Goal: Information Seeking & Learning: Understand process/instructions

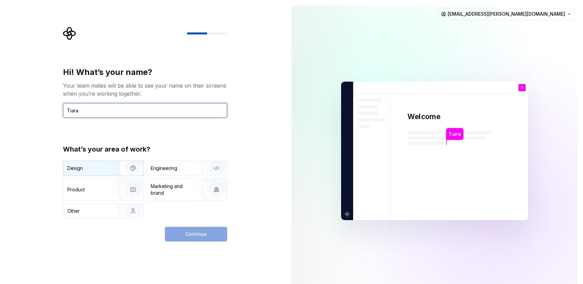
type input "Tiara"
click at [111, 167] on img "button" at bounding box center [128, 168] width 43 height 45
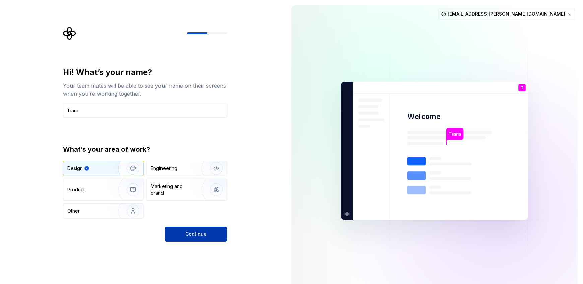
click at [208, 234] on button "Continue" at bounding box center [196, 234] width 62 height 15
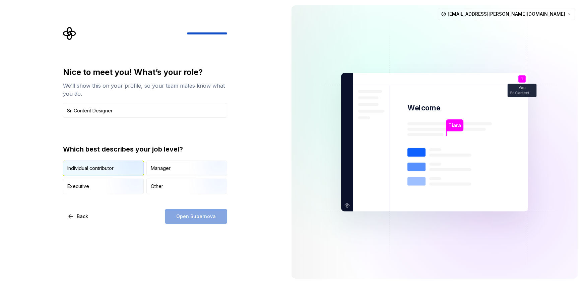
type input "Sr. Content Designer"
click at [83, 170] on div "Individual contributor" at bounding box center [90, 168] width 46 height 7
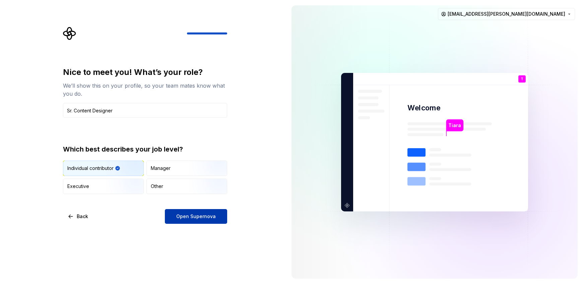
click at [175, 216] on button "Open Supernova" at bounding box center [196, 216] width 62 height 15
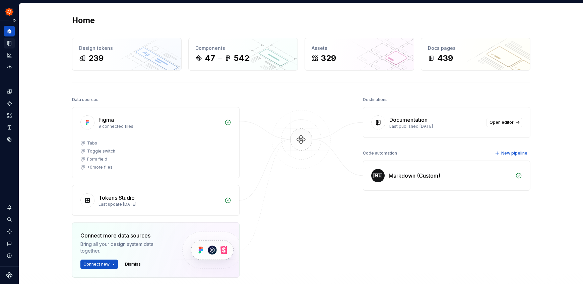
click at [10, 43] on icon "Documentation" at bounding box center [10, 44] width 3 height 4
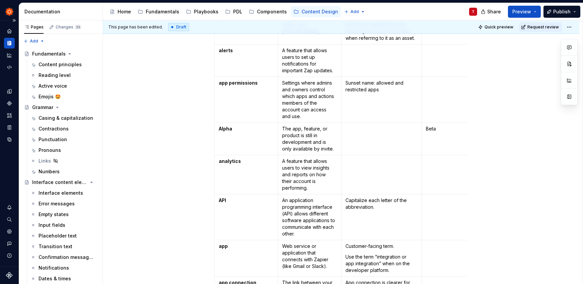
scroll to position [337, 0]
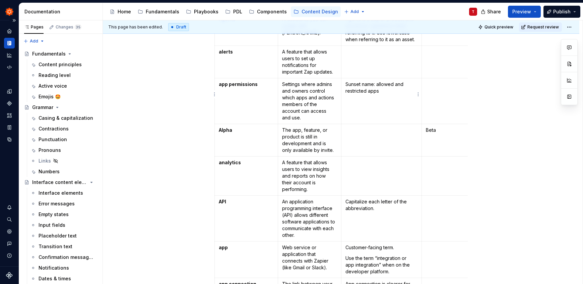
click at [362, 81] on p "Sunset name: allowed and restricted apps" at bounding box center [381, 87] width 72 height 13
type textarea "*"
click at [384, 96] on td "Sunset category name: allowed and restricted apps" at bounding box center [381, 101] width 81 height 46
click at [444, 144] on div "Close" at bounding box center [445, 142] width 11 height 11
click at [385, 133] on td "To enrich screen reader interactions, please activate Accessibility in Grammarl…" at bounding box center [381, 140] width 81 height 32
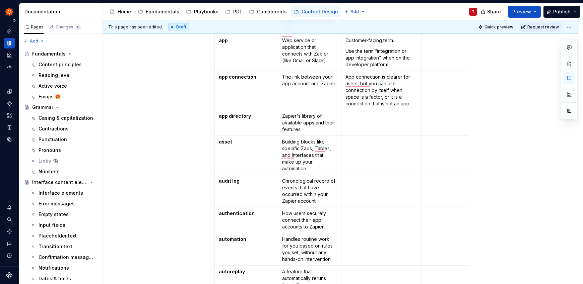
scroll to position [546, 0]
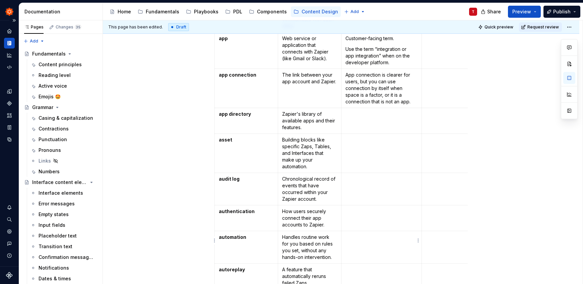
click at [357, 234] on p "To enrich screen reader interactions, please activate Accessibility in Grammarl…" at bounding box center [381, 237] width 72 height 7
drag, startPoint x: 380, startPoint y: 229, endPoint x: 413, endPoint y: 231, distance: 32.9
click at [413, 234] on p "Don't capitalize "automation", unless it's used at the start of a sentence." at bounding box center [381, 244] width 72 height 20
drag, startPoint x: 412, startPoint y: 231, endPoint x: 381, endPoint y: 228, distance: 31.0
click at [381, 234] on p "Don't capitalize "automation", unless it's used at the start of a sentence." at bounding box center [381, 244] width 72 height 20
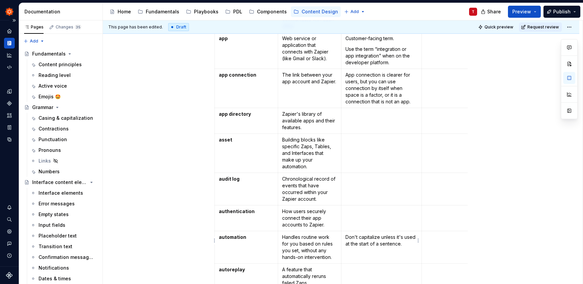
click at [373, 244] on td "Don't capitalize unless it's used at the start of a sentence." at bounding box center [381, 247] width 81 height 32
click at [366, 234] on p "Don't capitalize unless it's used at the start of a sentence." at bounding box center [381, 240] width 72 height 13
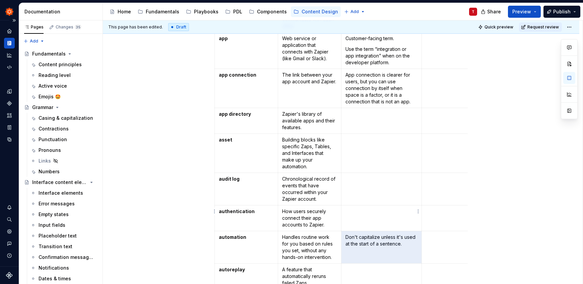
click at [362, 210] on td "To enrich screen reader interactions, please activate Accessibility in Grammarl…" at bounding box center [381, 219] width 81 height 26
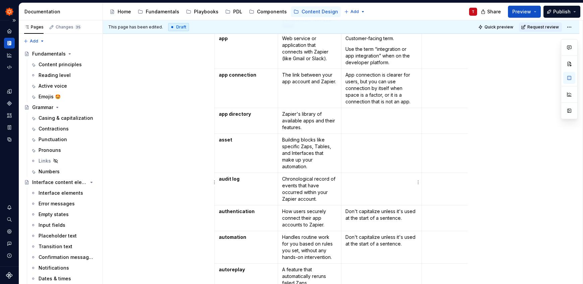
click at [362, 182] on td "To enrich screen reader interactions, please activate Accessibility in Grammarl…" at bounding box center [381, 189] width 81 height 32
click at [362, 148] on td "To enrich screen reader interactions, please activate Accessibility in Grammarl…" at bounding box center [381, 153] width 81 height 39
click at [406, 181] on p "Don't capitalize unless it's used at the start of a sentence." at bounding box center [381, 182] width 72 height 13
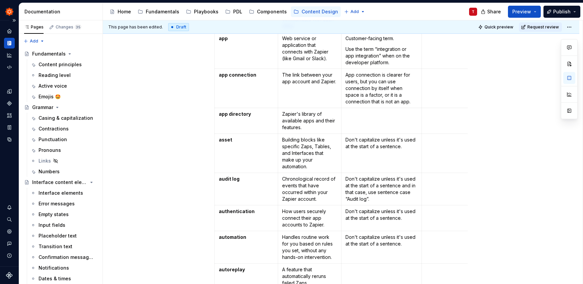
click at [381, 138] on p "Don't capitalize unless it's used at the start of a sentence." at bounding box center [381, 143] width 72 height 13
click at [372, 112] on td "To enrich screen reader interactions, please activate Accessibility in Grammarl…" at bounding box center [381, 121] width 81 height 26
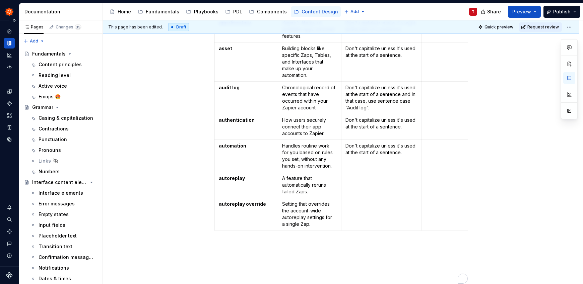
scroll to position [638, 0]
click at [381, 175] on p "To enrich screen reader interactions, please activate Accessibility in Grammarl…" at bounding box center [381, 178] width 72 height 7
click at [375, 202] on td "To enrich screen reader interactions, please activate Accessibility in Grammarl…" at bounding box center [381, 214] width 81 height 32
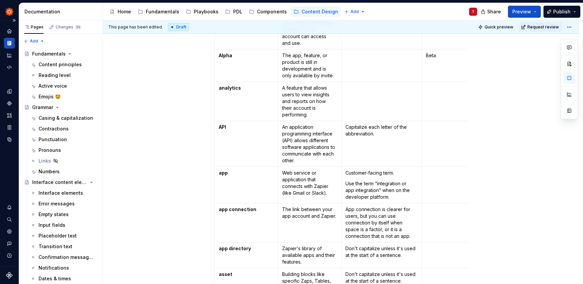
scroll to position [385, 0]
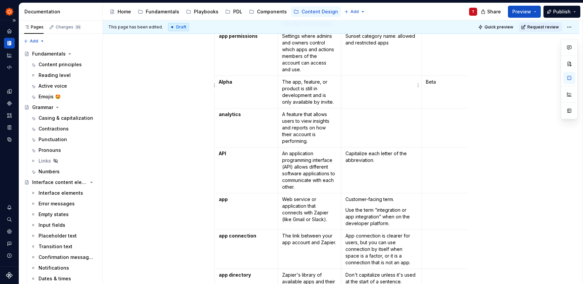
click at [375, 93] on td "To enrich screen reader interactions, please activate Accessibility in Grammarl…" at bounding box center [381, 92] width 81 height 32
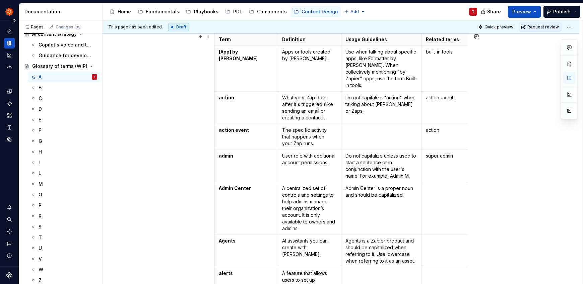
scroll to position [40, 0]
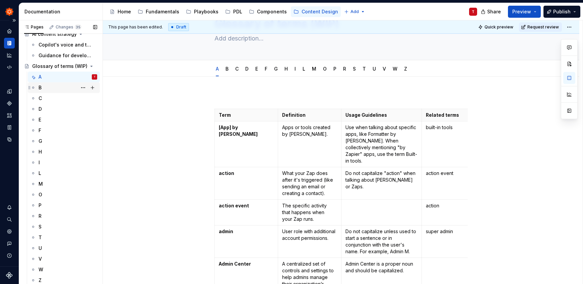
click at [56, 86] on div "B" at bounding box center [68, 87] width 59 height 9
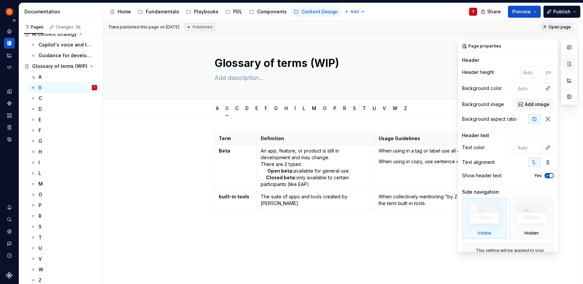
click at [567, 63] on button "button" at bounding box center [569, 64] width 12 height 12
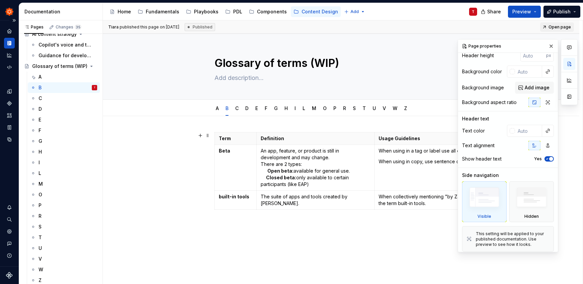
scroll to position [19, 0]
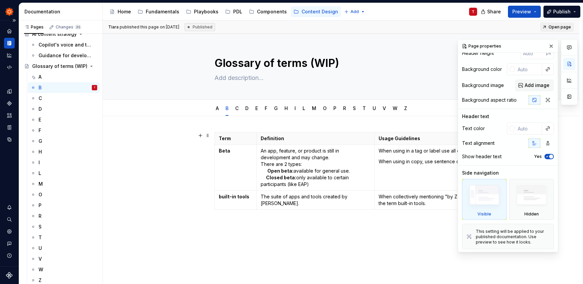
click at [489, 191] on img at bounding box center [484, 196] width 39 height 29
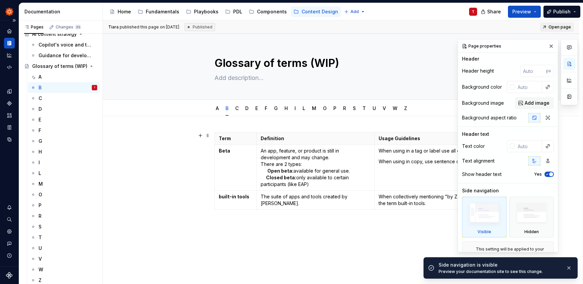
scroll to position [0, 0]
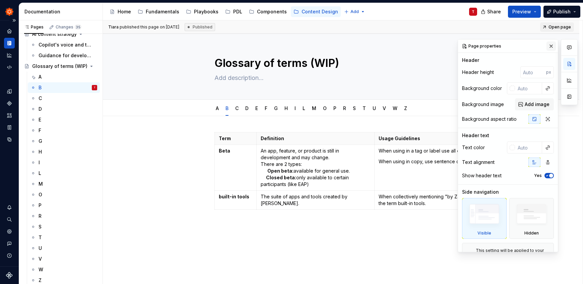
click at [548, 46] on button "button" at bounding box center [550, 46] width 9 height 9
click at [568, 83] on button "button" at bounding box center [569, 80] width 12 height 12
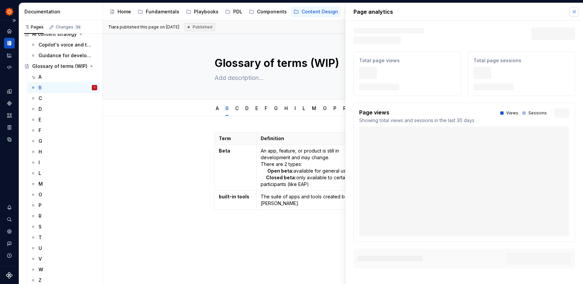
click at [575, 12] on button "button" at bounding box center [574, 11] width 9 height 9
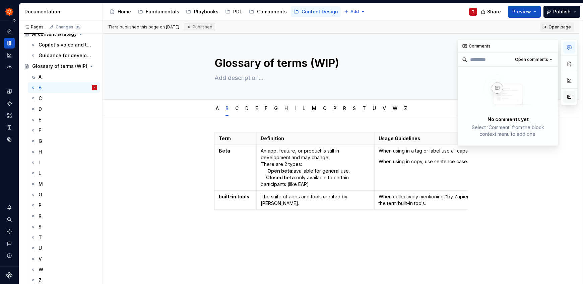
click at [568, 95] on button "button" at bounding box center [569, 97] width 12 height 12
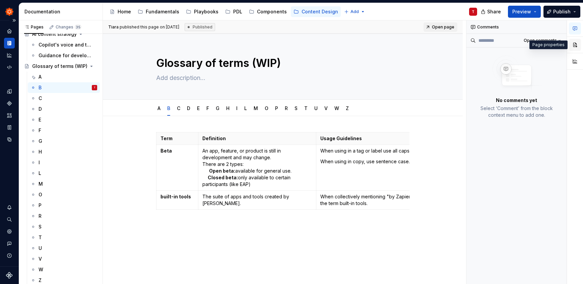
click at [572, 45] on button "button" at bounding box center [575, 45] width 12 height 12
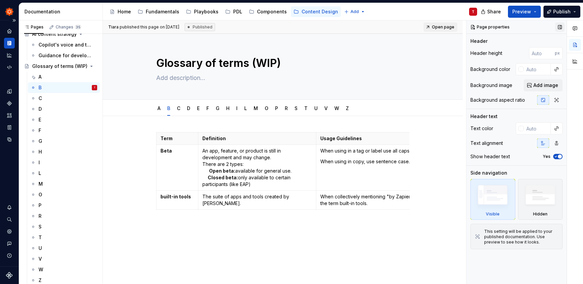
click at [559, 28] on button "button" at bounding box center [559, 26] width 9 height 9
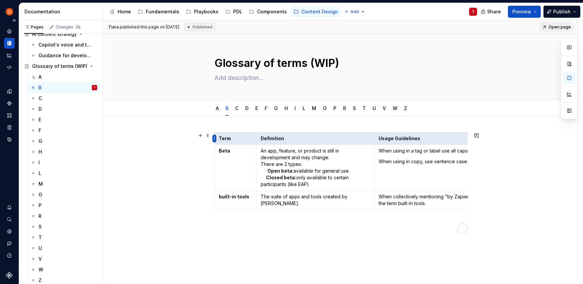
click at [214, 139] on html "Zinnia T Design system data Documentation Accessibility guide for tree Page tre…" at bounding box center [291, 142] width 583 height 284
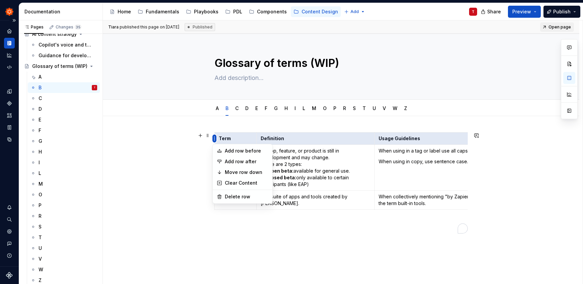
scroll to position [0, 81]
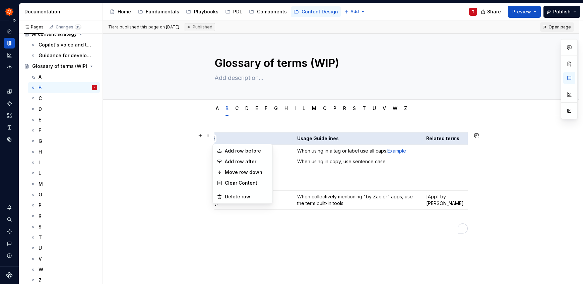
click at [215, 134] on html "Zinnia T Design system data Documentation Accessibility guide for tree Page tre…" at bounding box center [291, 142] width 583 height 284
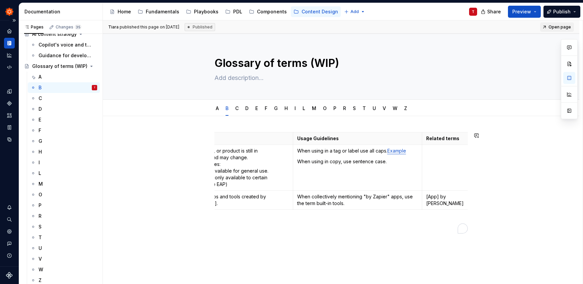
click at [224, 127] on div "Term Definition Usage Guidelines Related terms Beta An app, feature, or product…" at bounding box center [341, 219] width 476 height 206
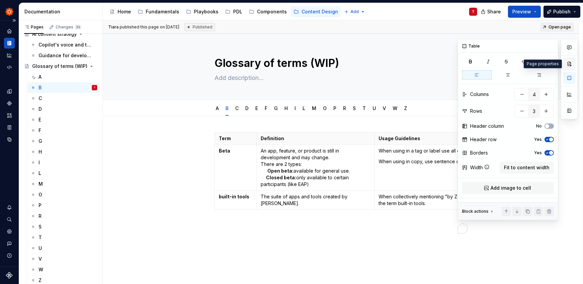
click at [574, 66] on button "button" at bounding box center [569, 64] width 12 height 12
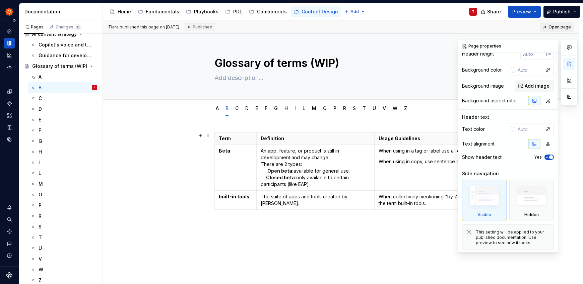
scroll to position [19, 0]
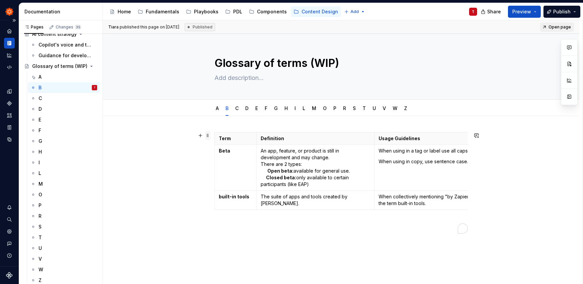
click at [207, 136] on span at bounding box center [207, 135] width 5 height 9
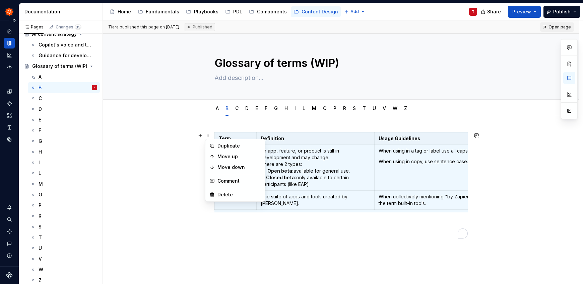
click at [211, 127] on div "Term Definition Usage Guidelines Related terms Beta An app, feature, or product…" at bounding box center [341, 219] width 476 height 206
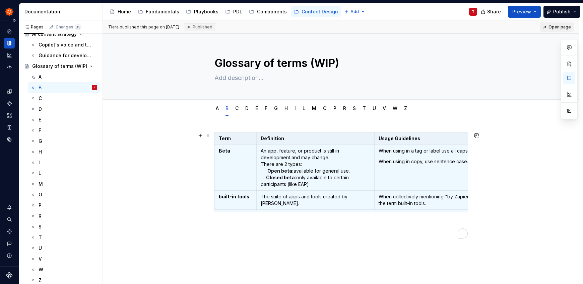
click at [474, 195] on div "Term Definition Usage Guidelines Related terms Beta An app, feature, or product…" at bounding box center [341, 219] width 476 height 206
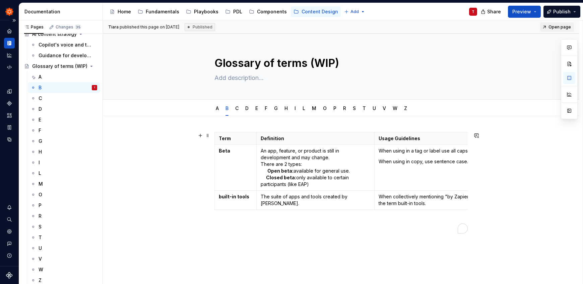
scroll to position [0, 2]
click at [9, 231] on icon "Settings" at bounding box center [9, 231] width 4 height 4
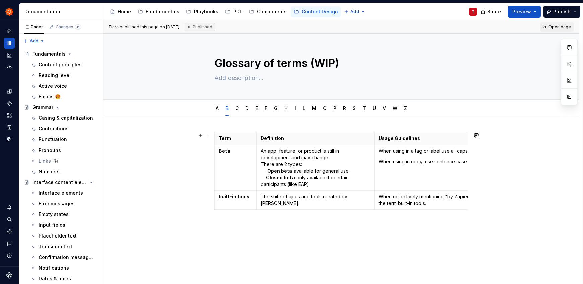
scroll to position [0, 84]
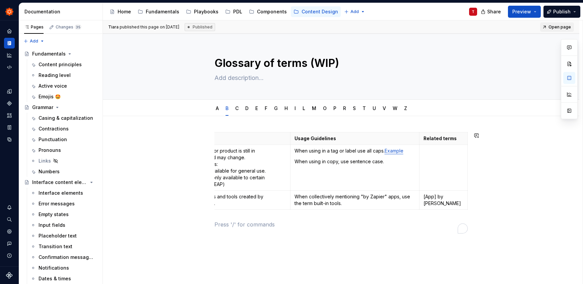
click at [419, 222] on div "Term Definition Usage Guidelines Related terms Beta An app, feature, or product…" at bounding box center [340, 180] width 253 height 96
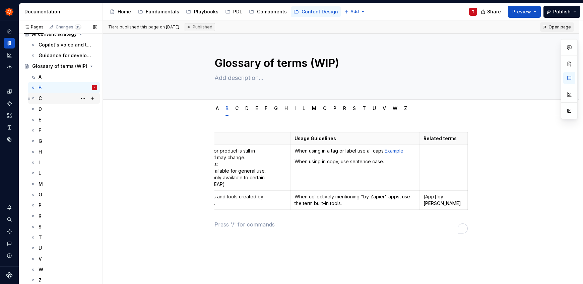
click at [51, 100] on div "C" at bounding box center [68, 98] width 59 height 9
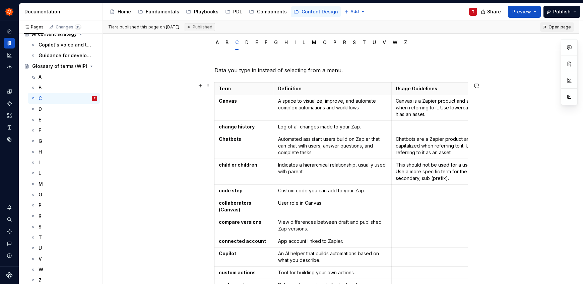
scroll to position [95, 0]
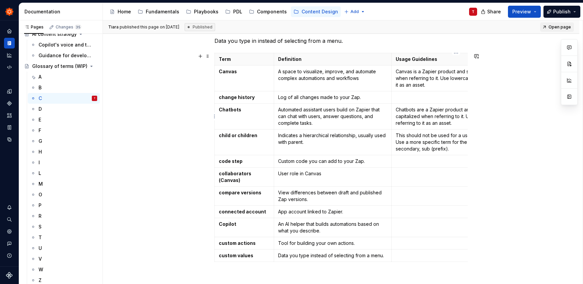
click at [448, 118] on p "Chatbots are a Zapier product and should be capitalized when referring to it. U…" at bounding box center [456, 117] width 121 height 20
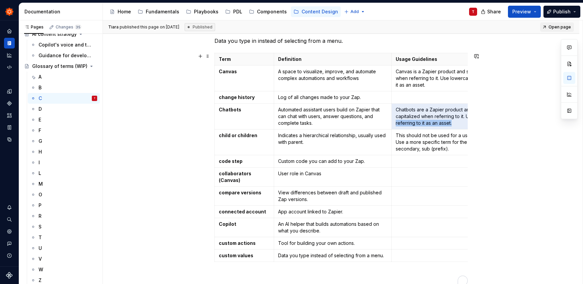
drag, startPoint x: 454, startPoint y: 122, endPoint x: 487, endPoint y: 119, distance: 33.3
click at [487, 119] on div "Data you type in instead of selecting from a menu. Term Definition Usage Guidel…" at bounding box center [341, 198] width 476 height 354
click at [453, 122] on p "Chatbots are a Zapier product and should be capitalized when referring to it. U…" at bounding box center [456, 117] width 121 height 20
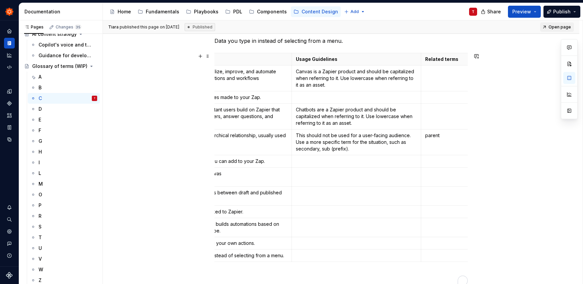
scroll to position [0, 102]
click at [514, 140] on div "Data you type in instead of selecting from a menu. Term Definition Usage Guidel…" at bounding box center [341, 198] width 476 height 354
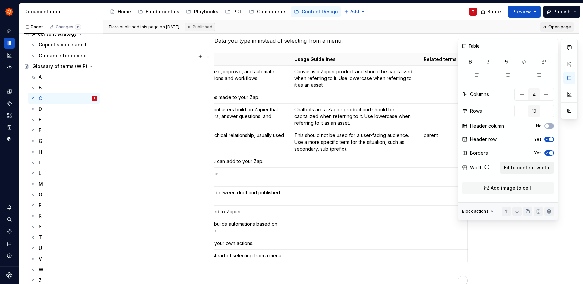
click at [534, 170] on span "Fit to content width" at bounding box center [527, 167] width 46 height 7
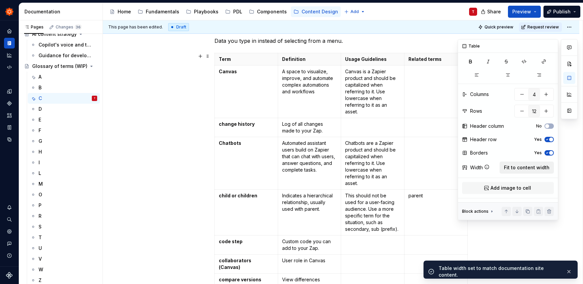
scroll to position [0, 0]
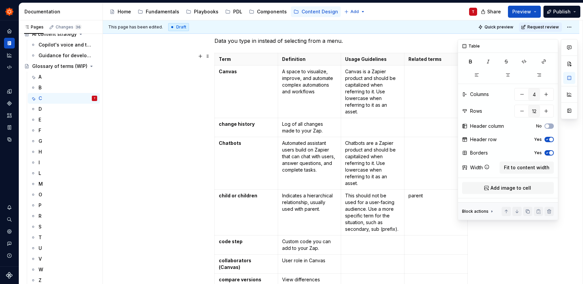
click at [568, 192] on div at bounding box center [569, 129] width 17 height 181
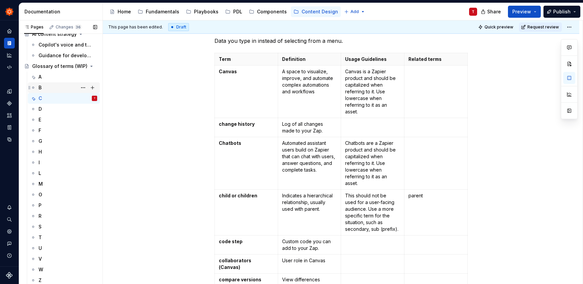
click at [53, 86] on div "B" at bounding box center [68, 87] width 59 height 9
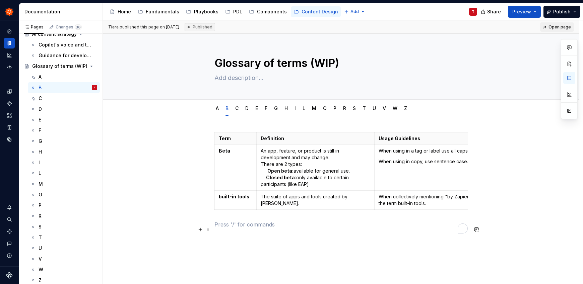
drag, startPoint x: 404, startPoint y: 226, endPoint x: 310, endPoint y: 182, distance: 104.1
click at [404, 226] on p "To enrich screen reader interactions, please activate Accessibility in Grammarl…" at bounding box center [340, 225] width 253 height 8
click at [209, 137] on span at bounding box center [207, 135] width 5 height 9
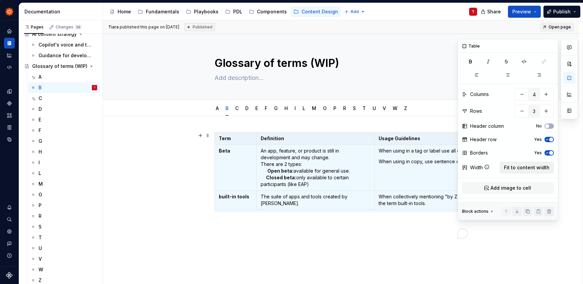
click at [533, 166] on span "Fit to content width" at bounding box center [527, 167] width 46 height 7
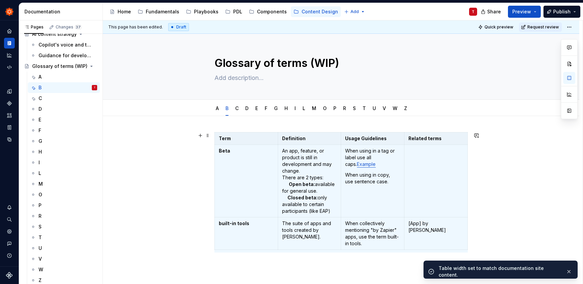
click at [168, 211] on div "Term Definition Usage Guidelines Related terms Beta An app, feature, or product…" at bounding box center [341, 239] width 476 height 246
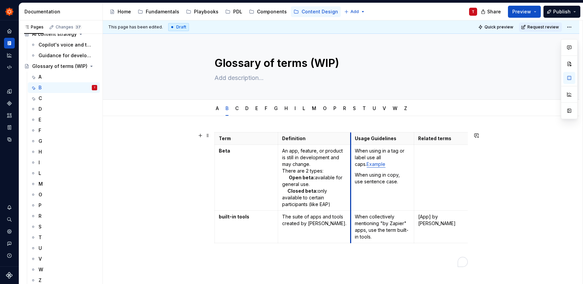
drag, startPoint x: 340, startPoint y: 165, endPoint x: 349, endPoint y: 163, distance: 9.9
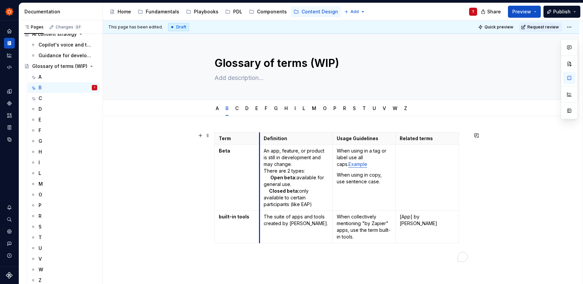
drag, startPoint x: 277, startPoint y: 170, endPoint x: 259, endPoint y: 169, distance: 18.4
click at [259, 169] on td "An app, feature, or product is still in development and may change. There are 2…" at bounding box center [295, 178] width 73 height 66
type textarea "*"
click at [514, 209] on div "Term Definition Usage Guidelines Related terms Beta An app, feature, or product…" at bounding box center [341, 236] width 476 height 240
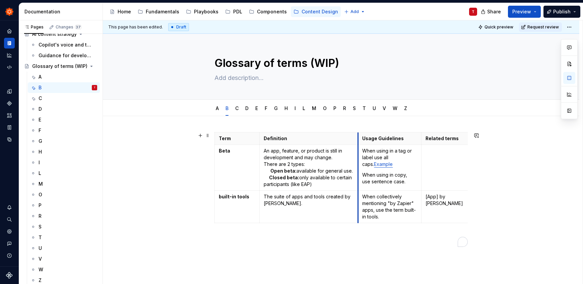
drag, startPoint x: 333, startPoint y: 160, endPoint x: 359, endPoint y: 159, distance: 25.8
click at [359, 159] on td "When using in a tag or label use all caps. Example When using in copy, use sent…" at bounding box center [389, 168] width 63 height 46
drag, startPoint x: 466, startPoint y: 212, endPoint x: 450, endPoint y: 208, distance: 16.4
click at [429, 242] on p "To enrich screen reader interactions, please activate Accessibility in Grammarl…" at bounding box center [340, 238] width 253 height 8
click at [392, 217] on p "When collectively mentioning "by Zapier" apps, use the term built-in tools." at bounding box center [389, 207] width 55 height 27
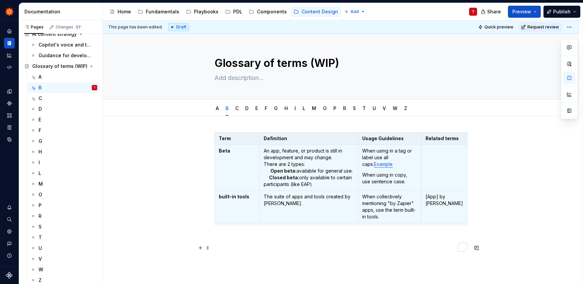
click at [353, 242] on p "To enrich screen reader interactions, please activate Accessibility in Grammarl…" at bounding box center [340, 238] width 253 height 8
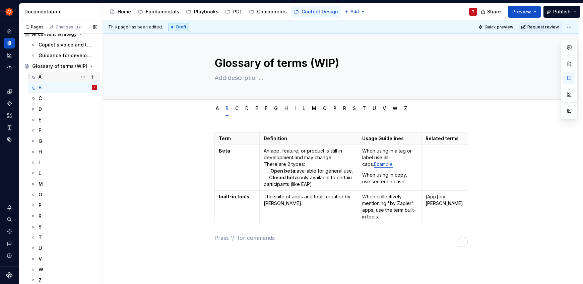
click at [53, 80] on div "A" at bounding box center [68, 76] width 59 height 9
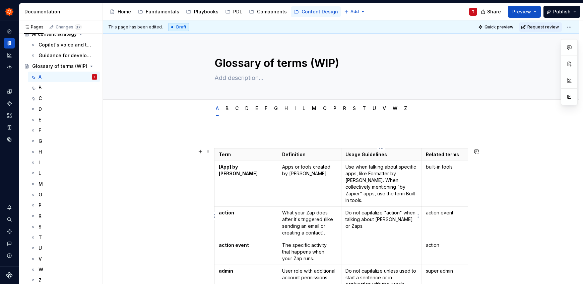
type textarea "*"
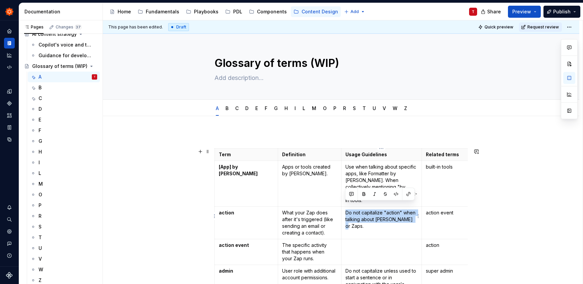
drag, startPoint x: 344, startPoint y: 206, endPoint x: 409, endPoint y: 213, distance: 65.3
click at [409, 213] on td "Do not capitalize "action" when talking about Zapier or Zaps." at bounding box center [381, 223] width 81 height 32
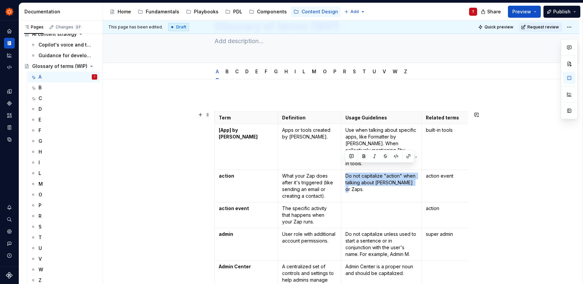
scroll to position [38, 0]
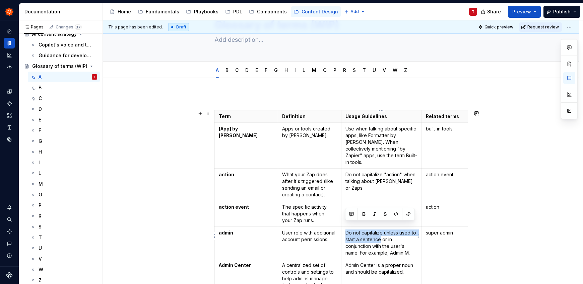
drag, startPoint x: 345, startPoint y: 225, endPoint x: 381, endPoint y: 232, distance: 36.6
click at [381, 232] on p "Do not capitalize unless used to start a sentence or in conjunction with the us…" at bounding box center [381, 243] width 72 height 27
copy p "Do not capitalize unless used to start a sentence"
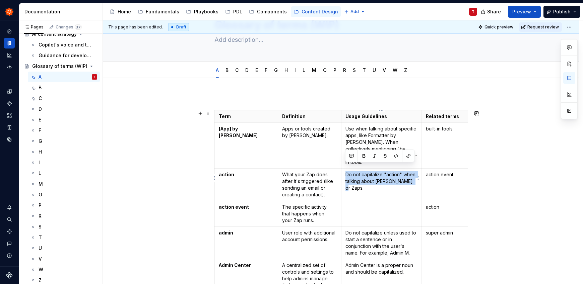
drag, startPoint x: 345, startPoint y: 170, endPoint x: 409, endPoint y: 174, distance: 64.5
click at [409, 174] on p "Do not capitalize "action" when talking about Zapier or Zaps." at bounding box center [381, 182] width 72 height 20
paste div "To enrich screen reader interactions, please activate Accessibility in Grammarl…"
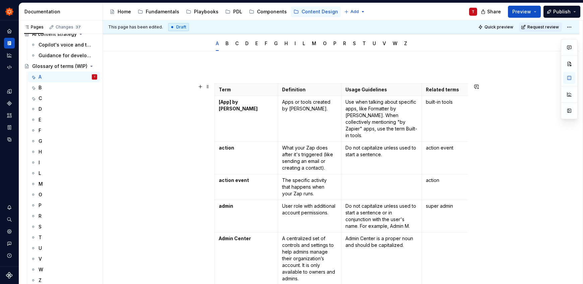
scroll to position [81, 0]
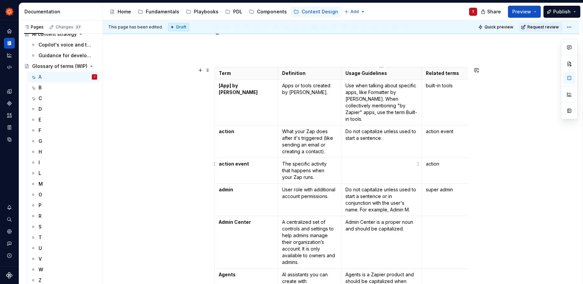
click at [354, 161] on p "To enrich screen reader interactions, please activate Accessibility in Grammarl…" at bounding box center [381, 164] width 72 height 7
drag, startPoint x: 346, startPoint y: 157, endPoint x: 387, endPoint y: 162, distance: 40.8
click at [387, 162] on p "Do not capitalize unless used to start a sentence." at bounding box center [381, 167] width 72 height 13
copy p "Do not capitalize unless used to start a sentence."
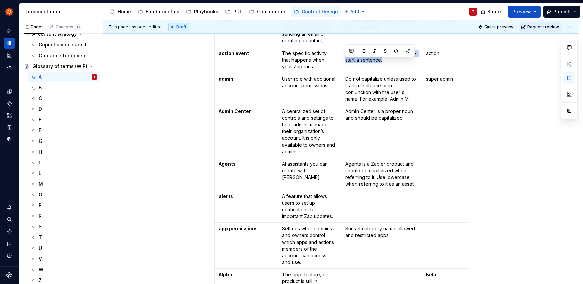
scroll to position [196, 0]
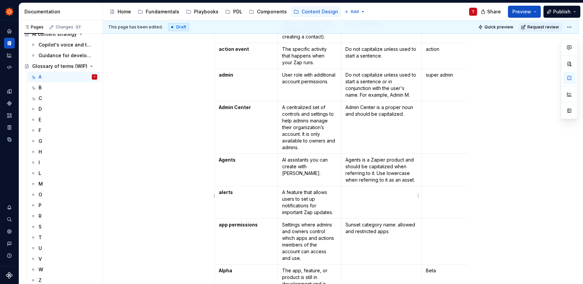
click at [389, 197] on td "To enrich screen reader interactions, please activate Accessibility in Grammarl…" at bounding box center [381, 203] width 81 height 32
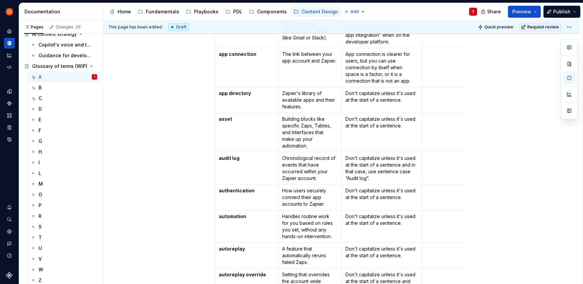
scroll to position [696, 0]
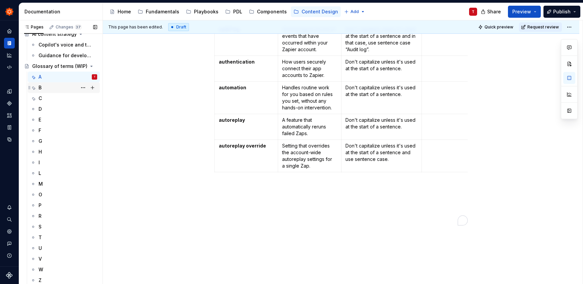
click at [41, 89] on div "B" at bounding box center [40, 87] width 3 height 7
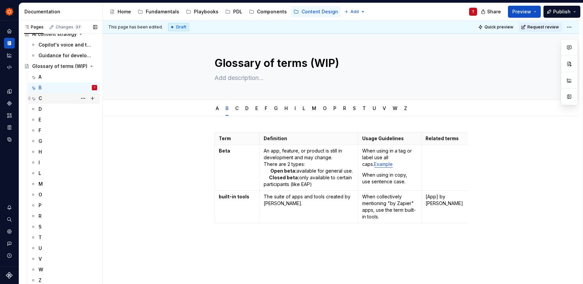
click at [51, 99] on div "C" at bounding box center [68, 98] width 59 height 9
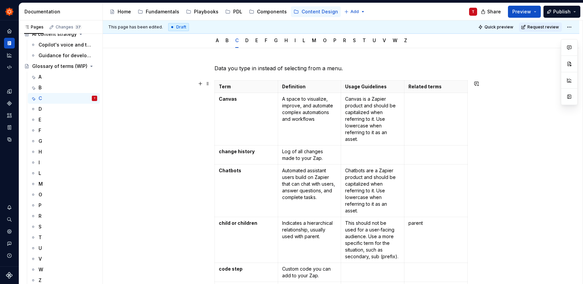
scroll to position [96, 0]
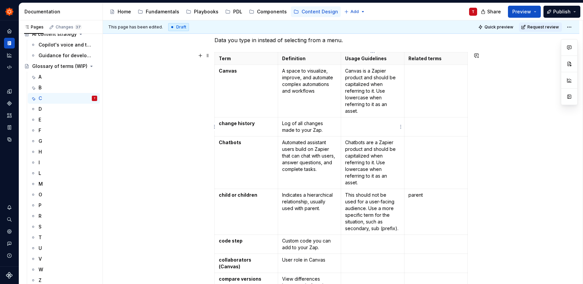
click at [377, 118] on td at bounding box center [372, 127] width 63 height 19
type textarea "*"
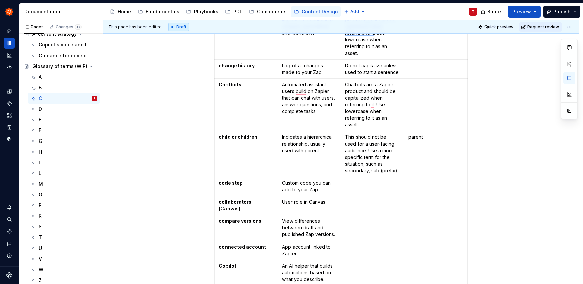
scroll to position [162, 0]
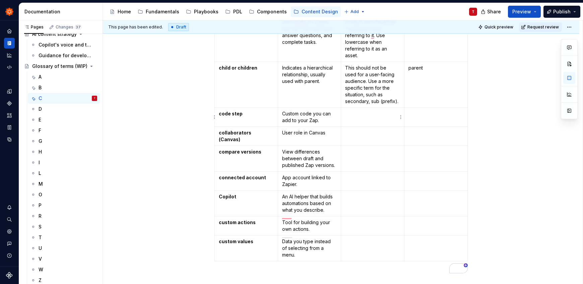
click at [369, 120] on td "To enrich screen reader interactions, please activate Accessibility in Grammarl…" at bounding box center [372, 117] width 63 height 19
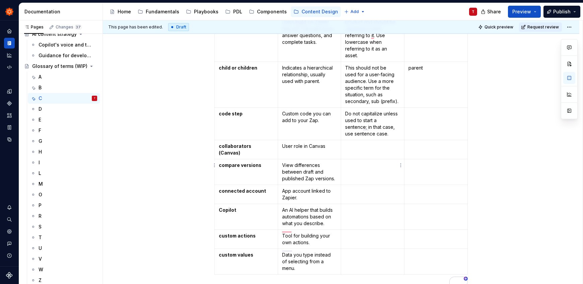
click at [367, 162] on p "To enrich screen reader interactions, please activate Accessibility in Grammarl…" at bounding box center [372, 165] width 55 height 7
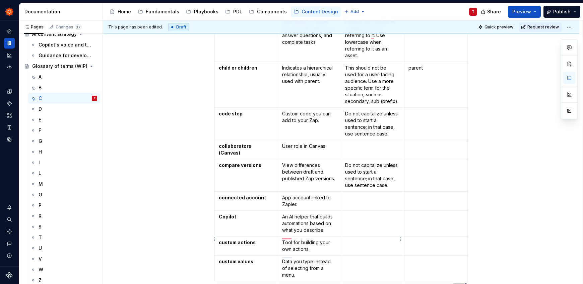
click at [364, 240] on p "To enrich screen reader interactions, please activate Accessibility in Grammarl…" at bounding box center [372, 243] width 55 height 7
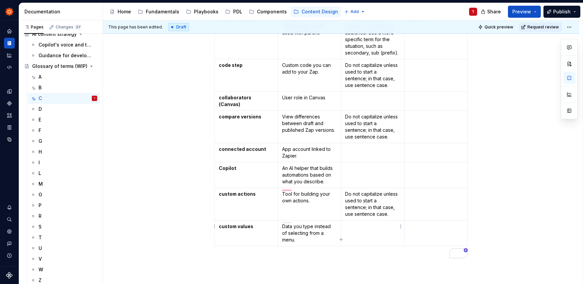
click at [351, 229] on td "To enrich screen reader interactions, please activate Accessibility in Grammarl…" at bounding box center [372, 234] width 63 height 26
click at [365, 168] on td "To enrich screen reader interactions, please activate Accessibility in Grammarl…" at bounding box center [372, 175] width 63 height 26
click at [149, 168] on div "Data you type in instead of selecting from a menu. Term Definition Usage Guidel…" at bounding box center [341, 104] width 476 height 521
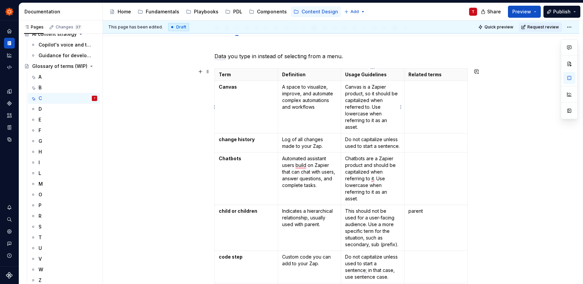
click at [376, 129] on p "Canvas is a Zapier product, so it should be capitalized when referred to. Use l…" at bounding box center [372, 107] width 55 height 47
click at [58, 108] on div "D" at bounding box center [68, 109] width 59 height 9
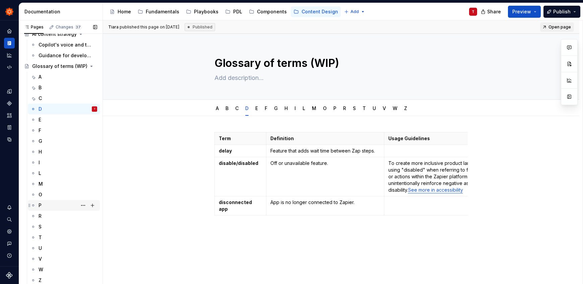
click at [51, 203] on div "P" at bounding box center [68, 205] width 59 height 9
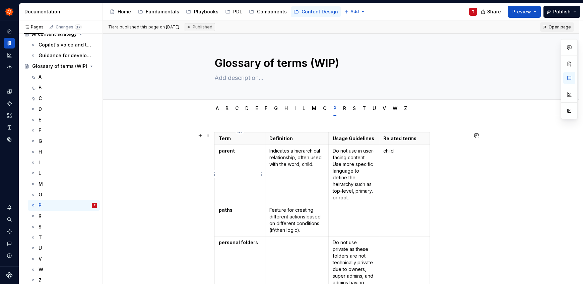
click at [215, 170] on td "parent" at bounding box center [240, 174] width 51 height 59
click at [215, 173] on html "Zinnia T Design system data Documentation Accessibility guide for tree Page tre…" at bounding box center [291, 142] width 583 height 284
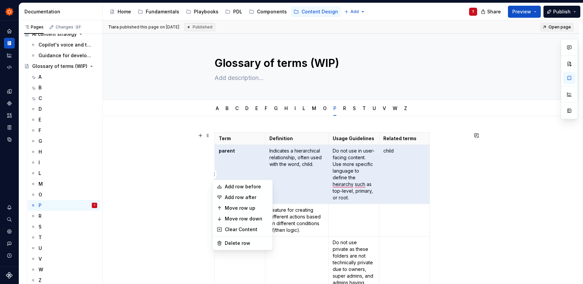
click at [227, 165] on html "Zinnia T Design system data Documentation Accessibility guide for tree Page tre…" at bounding box center [291, 142] width 583 height 284
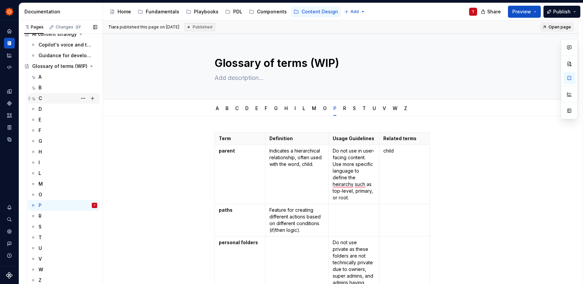
click at [55, 98] on div "C" at bounding box center [68, 98] width 59 height 9
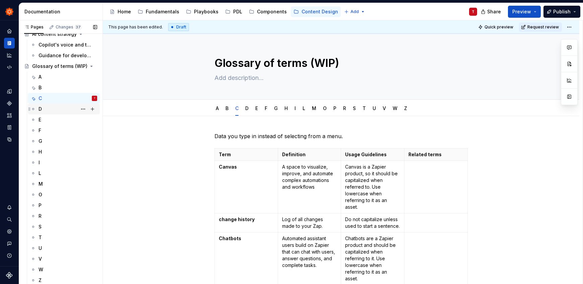
click at [60, 110] on div "D" at bounding box center [68, 109] width 59 height 9
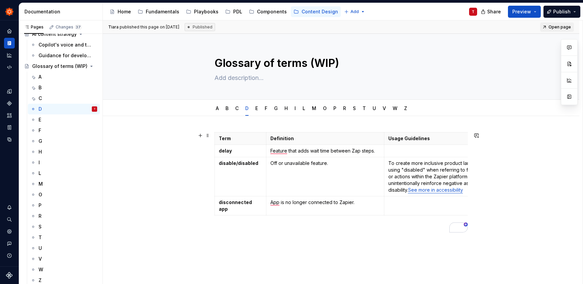
scroll to position [0, 94]
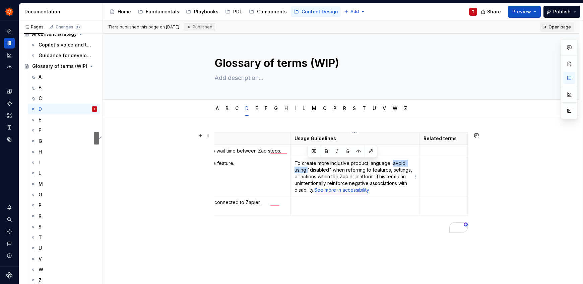
drag, startPoint x: 392, startPoint y: 165, endPoint x: 307, endPoint y: 170, distance: 85.3
click at [307, 170] on p "To create more inclusive product language, avoid using "disabled" when referrin…" at bounding box center [354, 177] width 121 height 34
click at [323, 150] on button "button" at bounding box center [326, 151] width 9 height 9
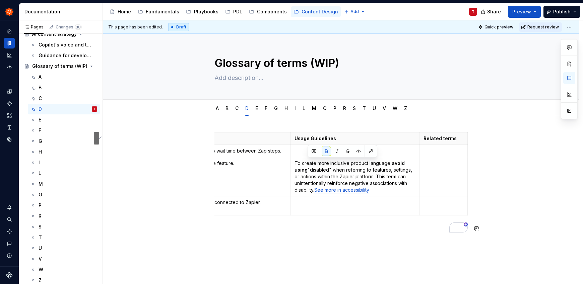
click at [358, 241] on div "Term Definition Usage Guidelines Related terms delay Feature that adds wait tim…" at bounding box center [341, 222] width 476 height 212
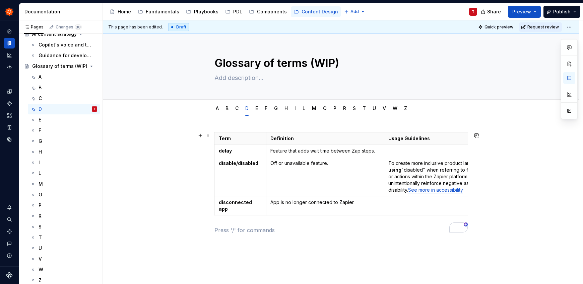
type textarea "*"
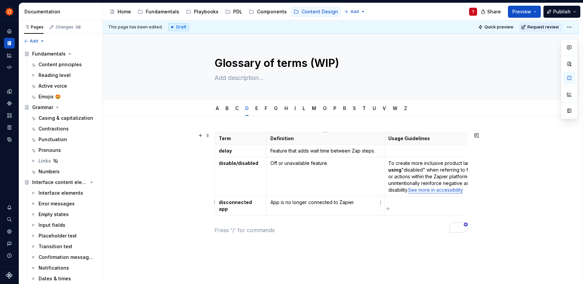
scroll to position [298, 0]
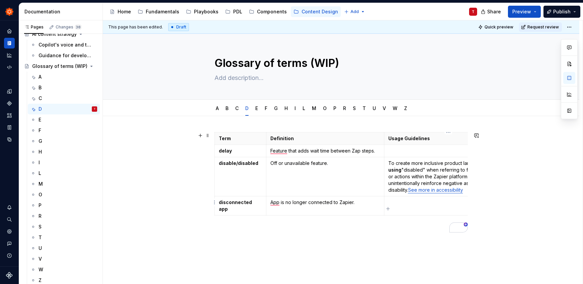
click at [394, 202] on p "To enrich screen reader interactions, please activate Accessibility in Grammarl…" at bounding box center [448, 202] width 121 height 7
click at [53, 122] on div "E" at bounding box center [68, 119] width 59 height 9
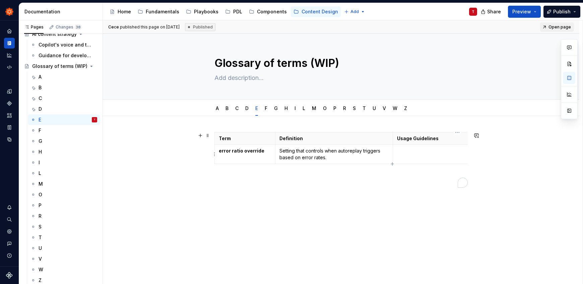
click at [396, 152] on td "To enrich screen reader interactions, please activate Accessibility in Grammarl…" at bounding box center [457, 154] width 129 height 19
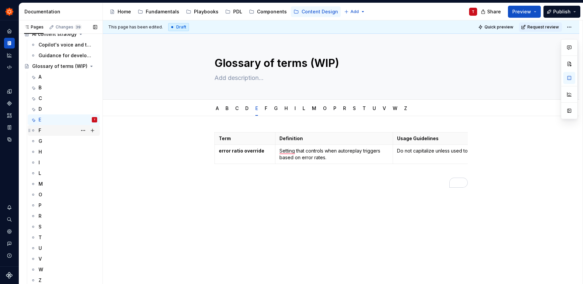
click at [53, 132] on div "F" at bounding box center [68, 130] width 59 height 9
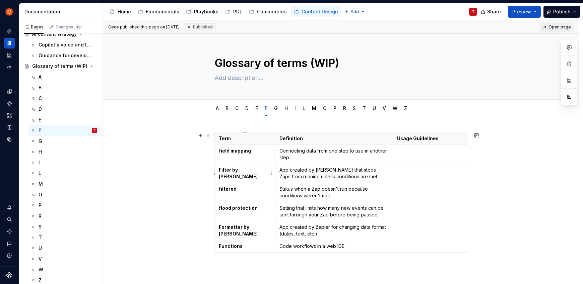
click at [252, 169] on strong "Filter by Zapier" at bounding box center [238, 173] width 39 height 12
click at [409, 171] on p "To enrich screen reader interactions, please activate Accessibility in Grammarl…" at bounding box center [457, 170] width 121 height 7
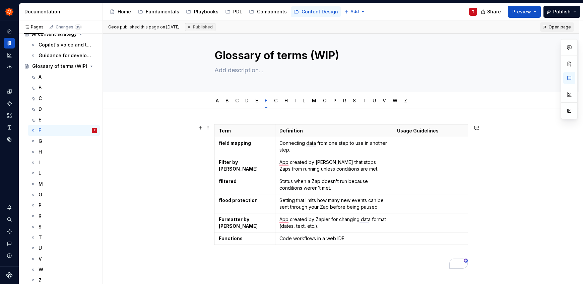
scroll to position [8, 0]
click at [54, 99] on div "C" at bounding box center [68, 98] width 59 height 9
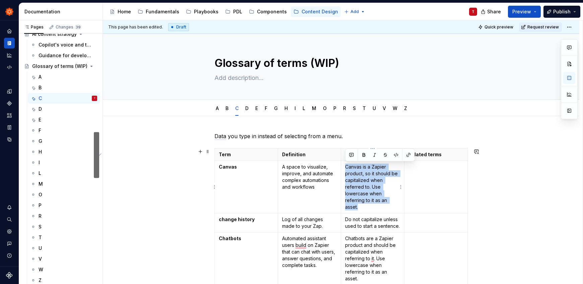
drag, startPoint x: 345, startPoint y: 167, endPoint x: 390, endPoint y: 209, distance: 61.2
click at [390, 209] on p "Canvas is a Zapier product, so it should be capitalized when referred to. Use l…" at bounding box center [372, 187] width 55 height 47
copy p "Canvas is a Zapier product, so it should be capitalized when referred to. Use l…"
click at [47, 131] on div "F" at bounding box center [68, 130] width 59 height 9
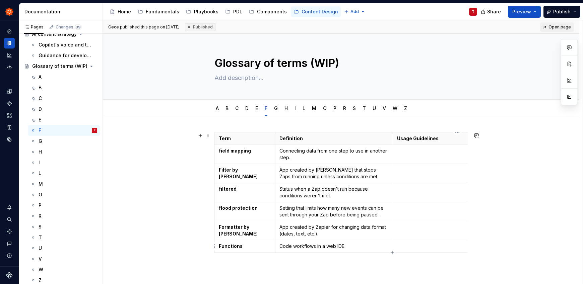
type textarea "*"
click at [398, 248] on p "To enrich screen reader interactions, please activate Accessibility in Grammarl…" at bounding box center [457, 246] width 121 height 7
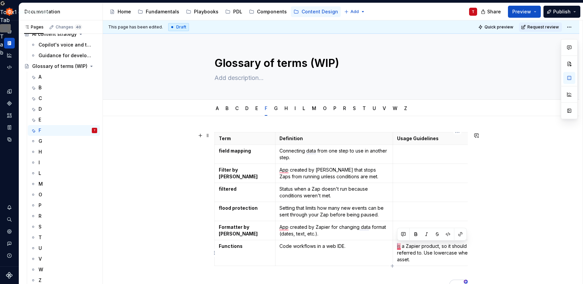
click at [398, 248] on td "is a Zapier product, so it should be capitalized when referred to. Use lowercas…" at bounding box center [457, 254] width 129 height 26
click at [397, 247] on p "is a Zapier product, so it should be capitalized when referred to. Use lowercas…" at bounding box center [457, 253] width 121 height 20
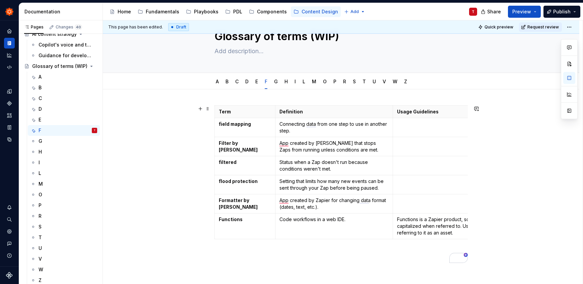
scroll to position [57, 0]
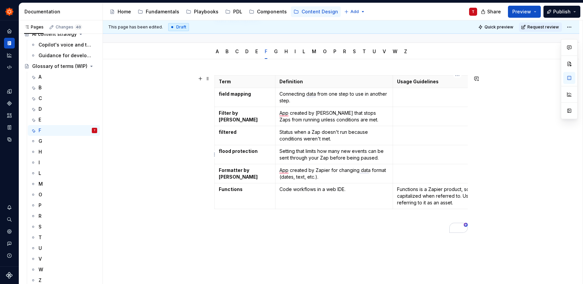
click at [429, 156] on td "To enrich screen reader interactions, please activate Accessibility in Grammarl…" at bounding box center [457, 154] width 129 height 19
click at [409, 97] on p "To enrich screen reader interactions, please activate Accessibility in Grammarl…" at bounding box center [457, 94] width 121 height 7
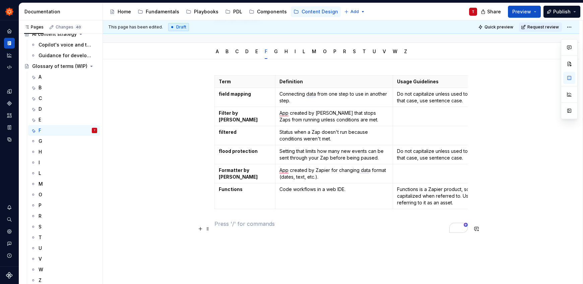
click at [300, 228] on p "To enrich screen reader interactions, please activate Accessibility in Grammarl…" at bounding box center [340, 224] width 253 height 8
click at [49, 143] on div "G" at bounding box center [68, 141] width 59 height 9
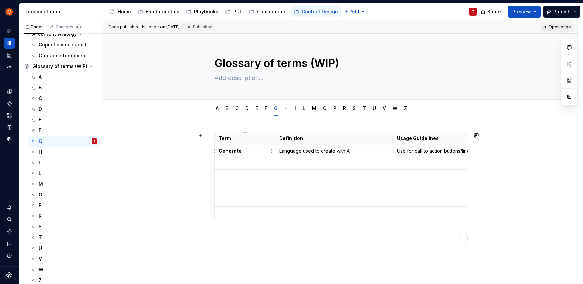
click at [241, 149] on p "Generate" at bounding box center [245, 151] width 52 height 7
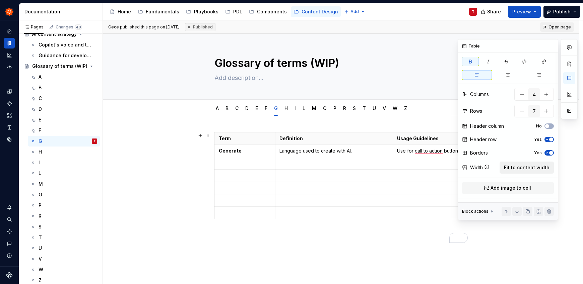
click at [532, 170] on span "Fit to content width" at bounding box center [527, 167] width 46 height 7
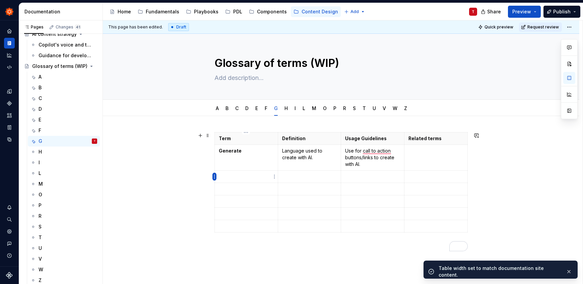
click at [215, 177] on html "Zinnia T Design system data Documentation Accessibility guide for tree Page tre…" at bounding box center [291, 142] width 583 height 284
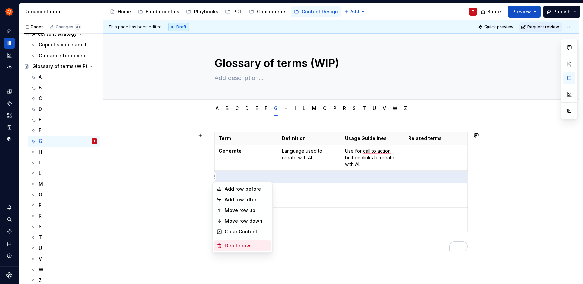
click at [236, 246] on div "Delete row" at bounding box center [247, 246] width 44 height 7
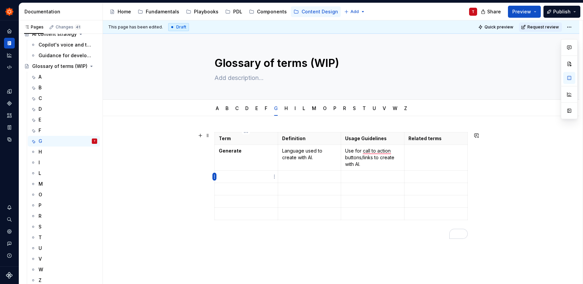
click at [214, 177] on html "Zinnia T Design system data Documentation Accessibility guide for tree Page tre…" at bounding box center [291, 142] width 583 height 284
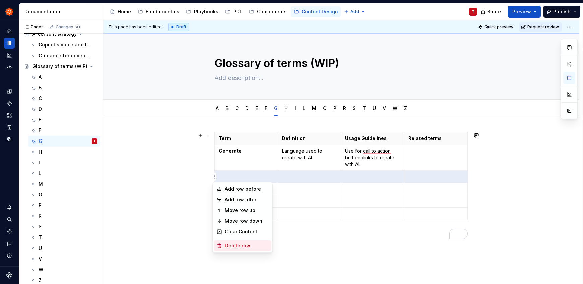
click at [231, 248] on div "Delete row" at bounding box center [247, 246] width 44 height 7
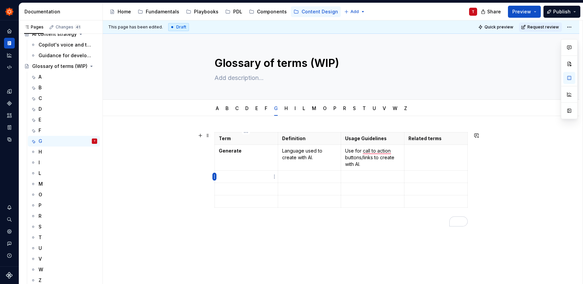
click at [215, 177] on html "Zinnia T Design system data Documentation Accessibility guide for tree Page tre…" at bounding box center [291, 142] width 583 height 284
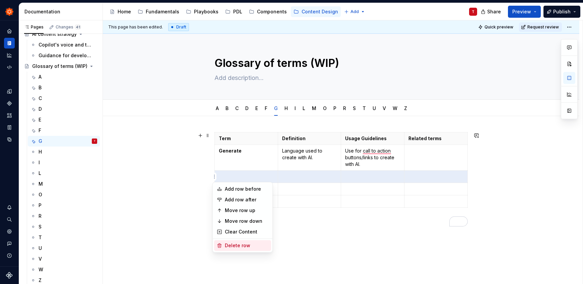
click at [241, 246] on div "Delete row" at bounding box center [247, 246] width 44 height 7
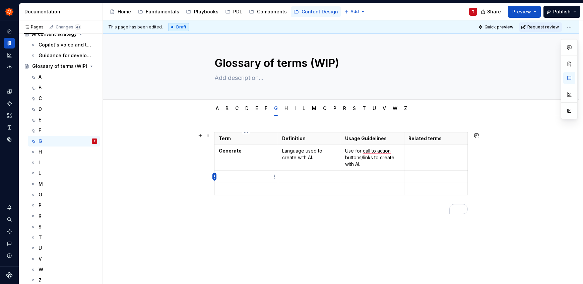
click at [213, 177] on html "Zinnia T Design system data Documentation Accessibility guide for tree Page tre…" at bounding box center [291, 142] width 583 height 284
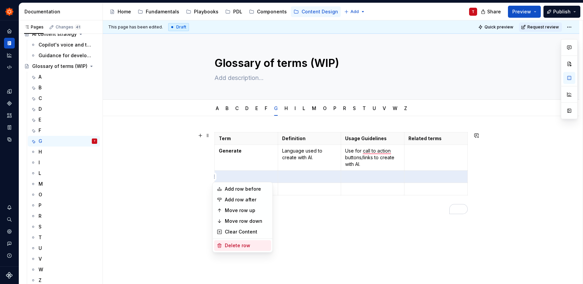
click at [231, 243] on div "Delete row" at bounding box center [247, 246] width 44 height 7
type textarea "*"
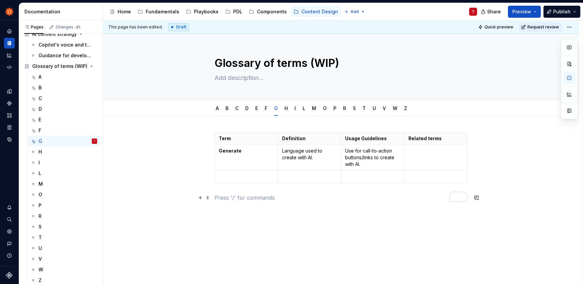
click at [399, 201] on p "To enrich screen reader interactions, please activate Accessibility in Grammarl…" at bounding box center [340, 198] width 253 height 8
click at [371, 167] on p "Use for call-to-action buttons/links to create with AI." at bounding box center [372, 158] width 55 height 20
click at [48, 153] on div "H" at bounding box center [68, 151] width 59 height 9
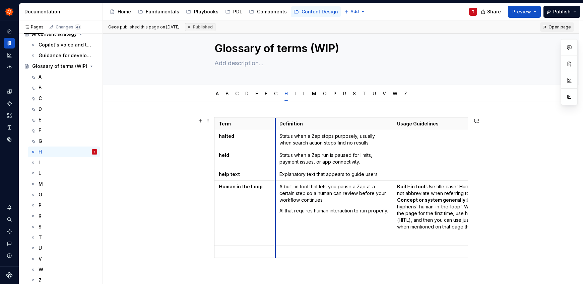
scroll to position [49, 0]
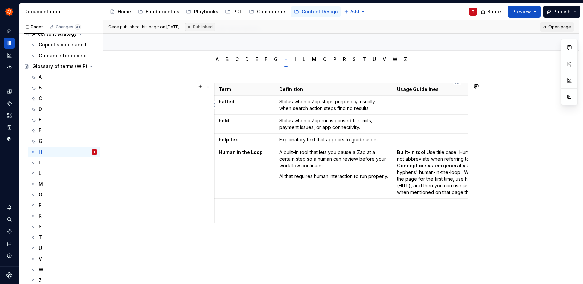
type textarea "*"
click at [424, 102] on p at bounding box center [457, 101] width 121 height 7
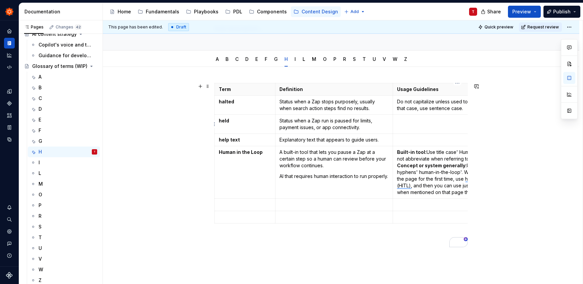
click at [426, 124] on p "To enrich screen reader interactions, please activate Accessibility in Grammarl…" at bounding box center [457, 121] width 121 height 7
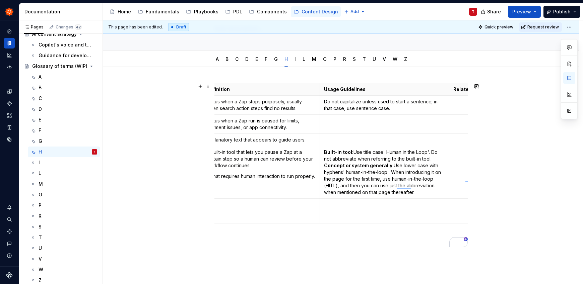
scroll to position [0, 79]
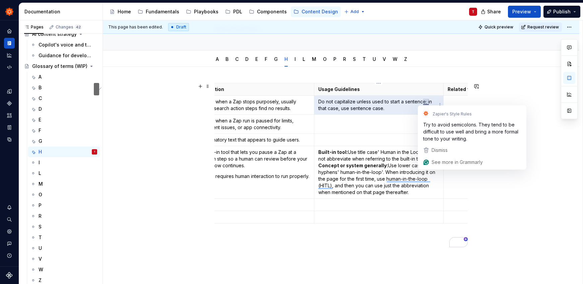
drag, startPoint x: 425, startPoint y: 102, endPoint x: 428, endPoint y: 105, distance: 4.3
click at [428, 105] on html "Zinnia T Design system data Documentation Accessibility guide for tree Page tre…" at bounding box center [291, 142] width 583 height 284
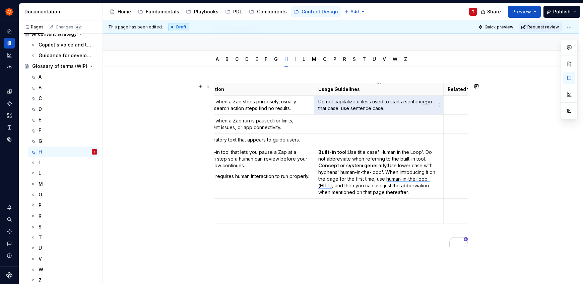
click at [411, 110] on p "Do not capitalize unless used to start a sentence; in that case, use sentence c…" at bounding box center [378, 104] width 121 height 13
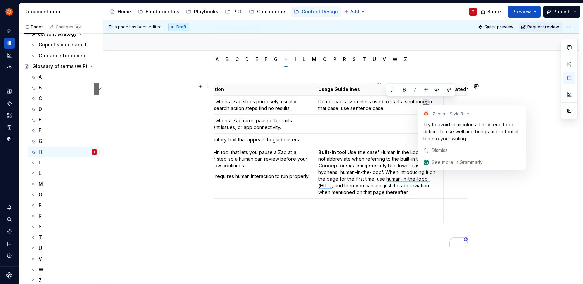
drag, startPoint x: 400, startPoint y: 110, endPoint x: 426, endPoint y: 100, distance: 28.1
click at [426, 100] on p "Do not capitalize unless used to start a sentence; in that case, use sentence c…" at bounding box center [378, 104] width 121 height 13
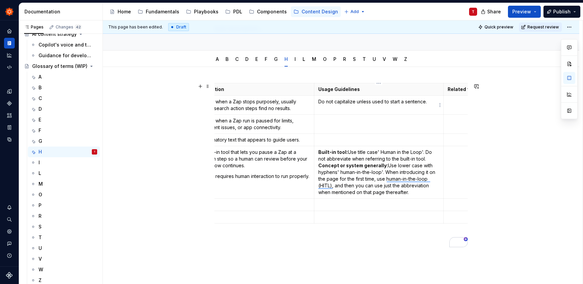
click at [398, 102] on p "Do not capitalize unless used to start a sentence." at bounding box center [378, 101] width 121 height 7
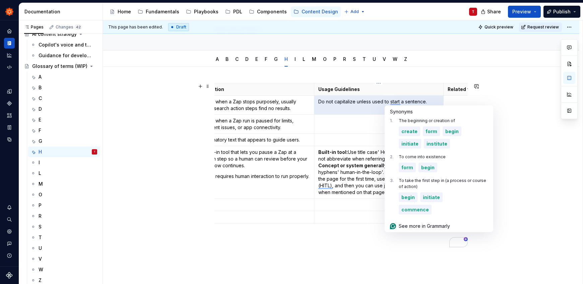
click at [353, 123] on p "To enrich screen reader interactions, please activate Accessibility in Grammarl…" at bounding box center [378, 121] width 121 height 7
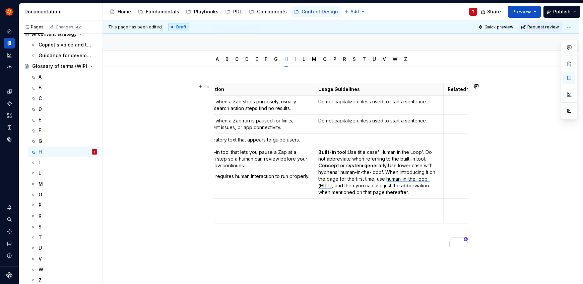
scroll to position [0, 0]
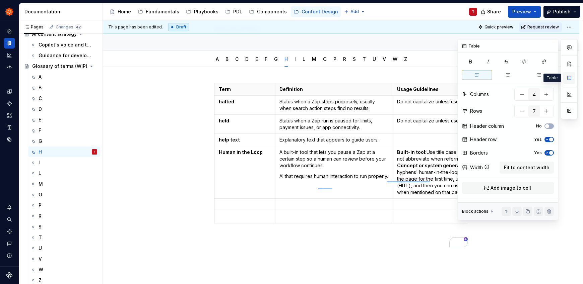
click at [569, 78] on button "button" at bounding box center [569, 78] width 12 height 12
click at [533, 168] on span "Fit to content width" at bounding box center [527, 167] width 46 height 7
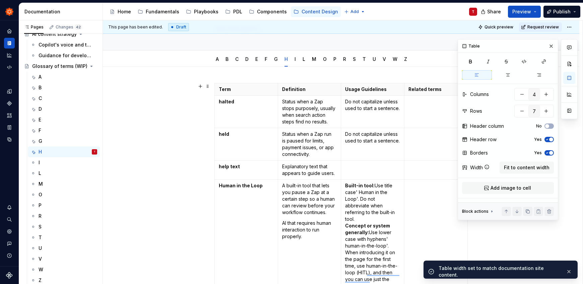
click at [159, 173] on div "Term Definition Usage Guidelines Related terms halted Status when a Zap stops p…" at bounding box center [341, 255] width 476 height 376
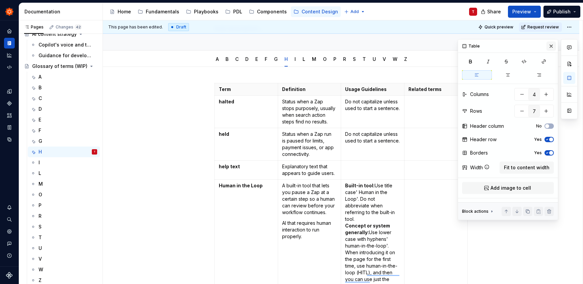
click at [553, 45] on button "button" at bounding box center [550, 46] width 9 height 9
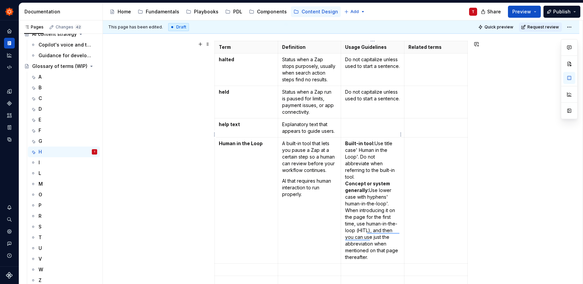
click at [365, 135] on td "To enrich screen reader interactions, please activate Accessibility in Grammarl…" at bounding box center [372, 128] width 63 height 19
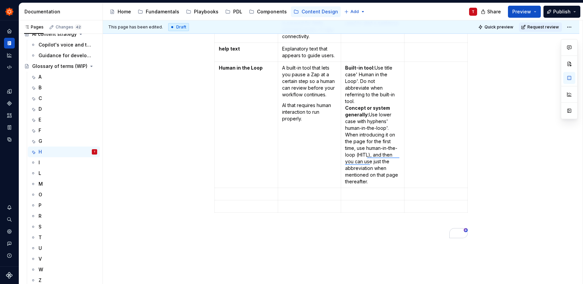
scroll to position [190, 0]
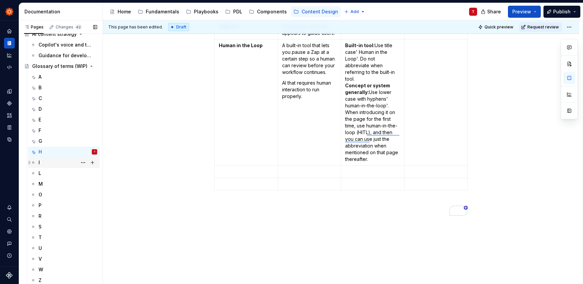
click at [64, 163] on div "I" at bounding box center [68, 162] width 59 height 9
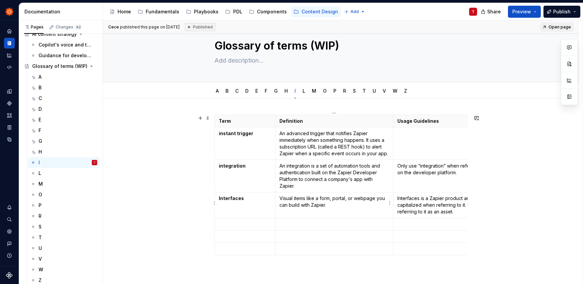
scroll to position [26, 0]
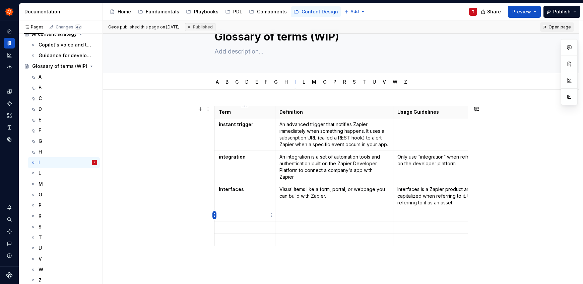
click at [215, 216] on html "Zinnia T Design system data Documentation Accessibility guide for tree Page tre…" at bounding box center [291, 142] width 583 height 284
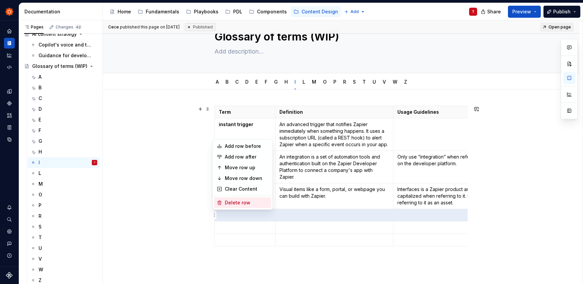
click at [236, 203] on div "Delete row" at bounding box center [247, 203] width 44 height 7
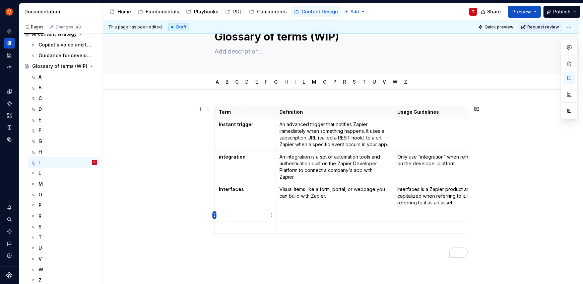
click at [214, 216] on html "Zinnia T Design system data Documentation Accessibility guide for tree Page tre…" at bounding box center [291, 142] width 583 height 284
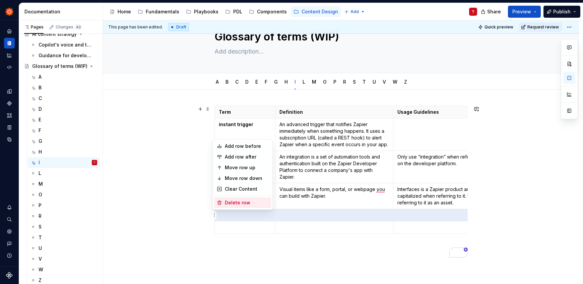
click at [237, 203] on div "Delete row" at bounding box center [247, 203] width 44 height 7
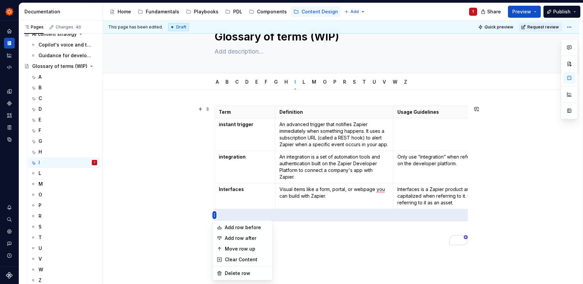
click at [214, 217] on html "Zinnia T Design system data Documentation Accessibility guide for tree Page tre…" at bounding box center [291, 142] width 583 height 284
click at [250, 274] on div "Delete row" at bounding box center [247, 273] width 44 height 7
type textarea "*"
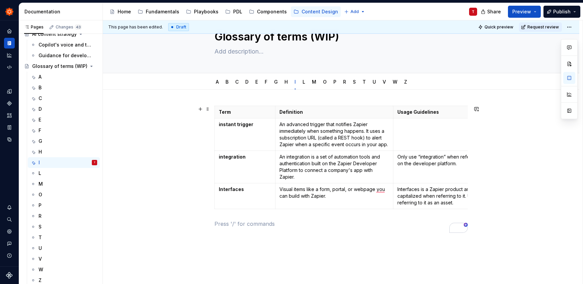
scroll to position [0, 151]
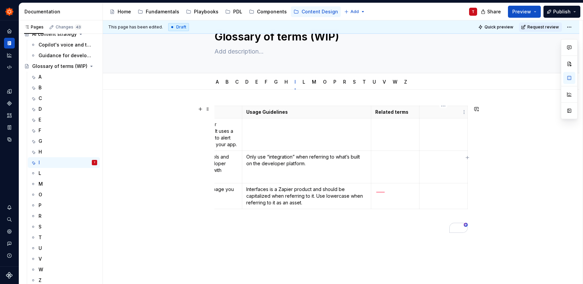
click at [444, 110] on p "To enrich screen reader interactions, please activate Accessibility in Grammarl…" at bounding box center [443, 112] width 40 height 7
click at [444, 106] on html "Zinnia T Design system data Documentation Accessibility guide for tree Page tre…" at bounding box center [291, 142] width 583 height 284
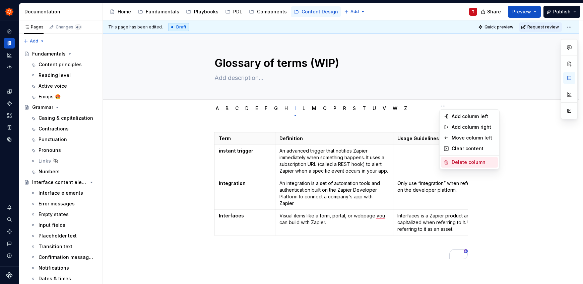
click at [466, 163] on div "Delete column" at bounding box center [474, 162] width 44 height 7
type textarea "*"
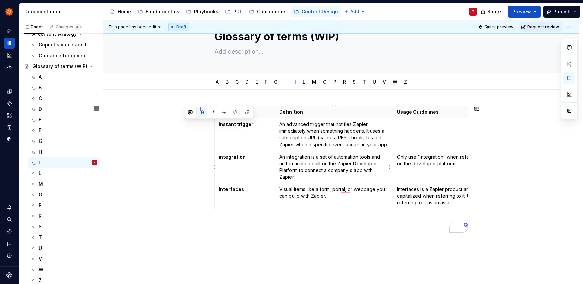
click at [316, 172] on p "An integration is a set of automation tools and authentication built on the Zap…" at bounding box center [334, 167] width 110 height 27
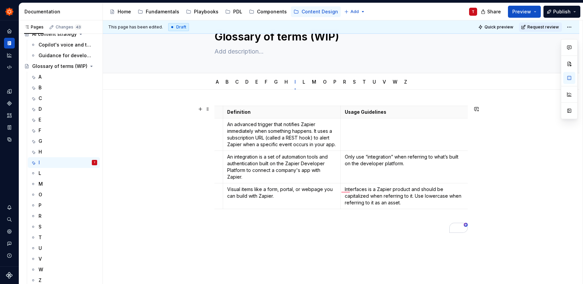
scroll to position [0, 56]
click at [412, 208] on td "Interfaces is a Zapier product and should be capitalized when referring to it. …" at bounding box center [401, 197] width 129 height 26
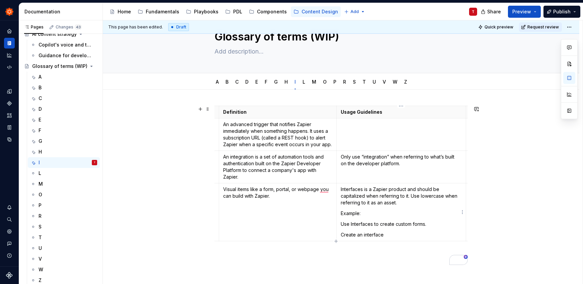
click at [355, 213] on p "Example:" at bounding box center [401, 213] width 121 height 7
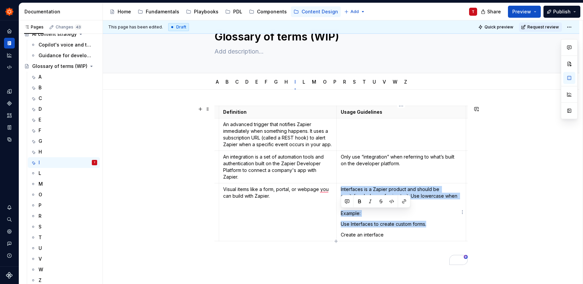
click at [355, 213] on p "Example:" at bounding box center [401, 213] width 121 height 7
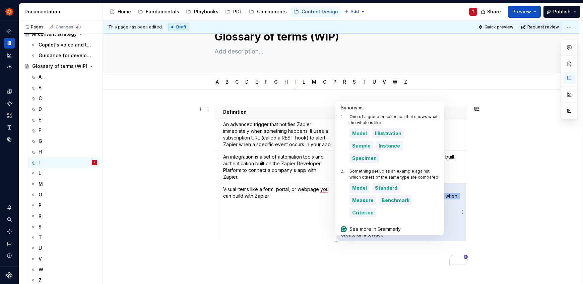
click at [355, 214] on p "Example:" at bounding box center [401, 213] width 121 height 7
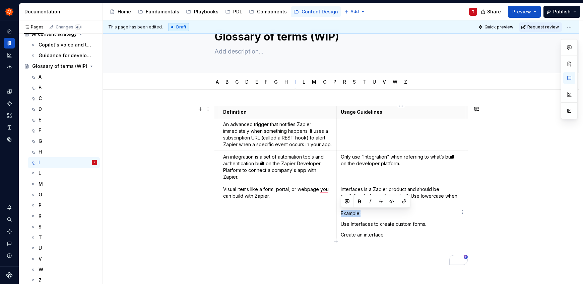
drag, startPoint x: 366, startPoint y: 215, endPoint x: 341, endPoint y: 215, distance: 24.5
click at [341, 215] on p "Example:" at bounding box center [401, 213] width 121 height 7
click at [360, 205] on button "button" at bounding box center [359, 201] width 9 height 9
click at [360, 215] on strong "Example:" at bounding box center [351, 214] width 21 height 6
click at [414, 257] on p "To enrich screen reader interactions, please activate Accessibility in Grammarl…" at bounding box center [340, 256] width 253 height 8
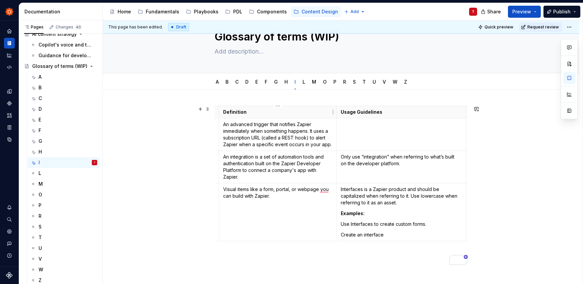
click at [264, 112] on p "Definition" at bounding box center [278, 112] width 110 height 7
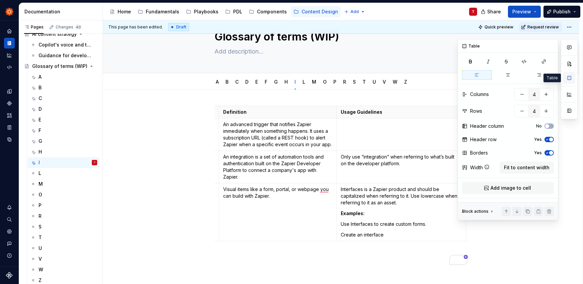
click at [570, 77] on button "button" at bounding box center [569, 78] width 12 height 12
click at [530, 166] on span "Fit to content width" at bounding box center [527, 167] width 46 height 7
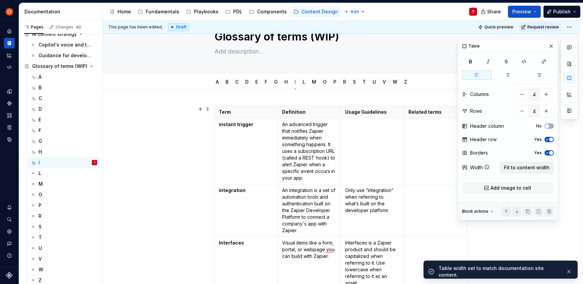
scroll to position [0, 0]
click at [185, 194] on div "Term Definition Usage Guidelines Related terms instant trigger An advanced trig…" at bounding box center [341, 265] width 476 height 351
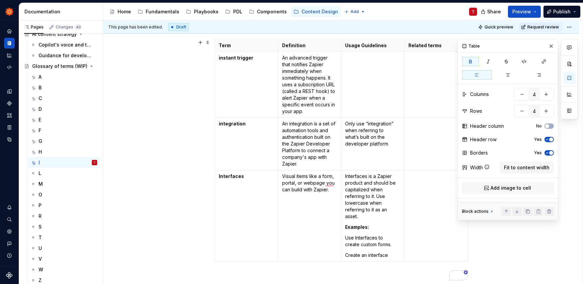
scroll to position [97, 0]
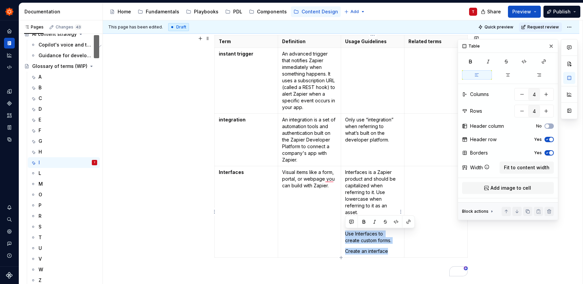
drag, startPoint x: 390, startPoint y: 250, endPoint x: 346, endPoint y: 234, distance: 46.8
click at [346, 234] on td "Interfaces is a Zapier product and should be capitalized when referring to it. …" at bounding box center [372, 211] width 63 height 91
click at [491, 212] on icon at bounding box center [491, 212] width 1 height 2
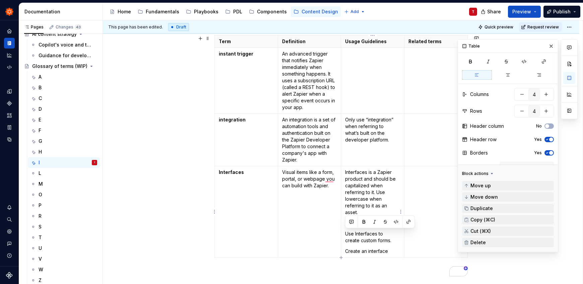
click at [393, 244] on td "Interfaces is a Zapier product and should be capitalized when referring to it. …" at bounding box center [372, 211] width 63 height 91
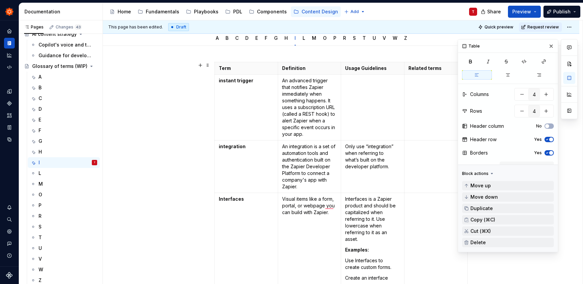
scroll to position [0, 0]
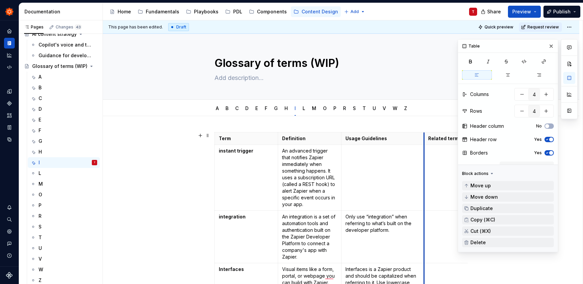
drag, startPoint x: 404, startPoint y: 142, endPoint x: 423, endPoint y: 143, distance: 19.4
click at [424, 143] on th "Related terms" at bounding box center [455, 139] width 63 height 12
click at [547, 47] on button "button" at bounding box center [550, 46] width 9 height 9
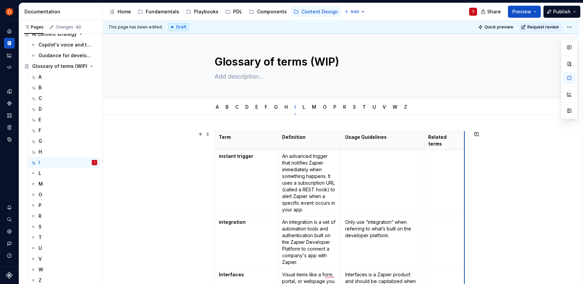
drag, startPoint x: 467, startPoint y: 157, endPoint x: 444, endPoint y: 155, distance: 22.9
click at [180, 167] on div "Term Definition Usage Guidelines Related terms instant trigger An advanced trig…" at bounding box center [341, 284] width 476 height 338
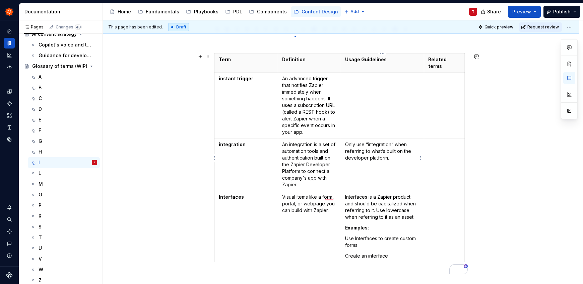
click at [372, 146] on p "Only use “integration” when referring to what’s built on the developer platform." at bounding box center [382, 151] width 75 height 20
click at [440, 141] on p "To enrich screen reader interactions, please activate Accessibility in Grammarl…" at bounding box center [444, 144] width 32 height 7
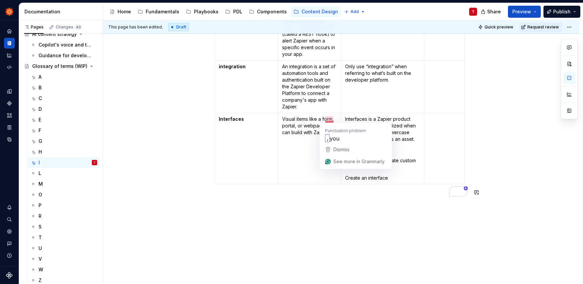
click at [291, 215] on div "Term Definition Usage Guidelines Related terms instant trigger An advanced trig…" at bounding box center [341, 128] width 476 height 338
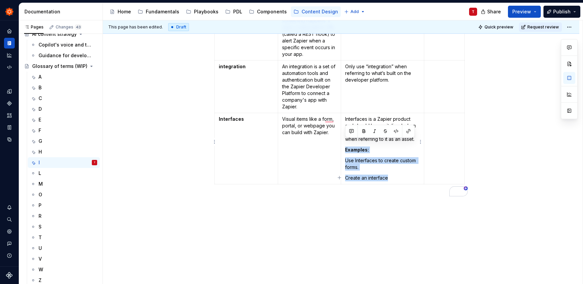
drag, startPoint x: 344, startPoint y: 143, endPoint x: 398, endPoint y: 169, distance: 60.1
click at [398, 169] on td "Interfaces is a Zapier product and should be capitalized when referring to it. …" at bounding box center [382, 148] width 83 height 71
copy td "Examples: Use Interfaces to create custom forms. Create an interface"
click at [54, 98] on div "C" at bounding box center [68, 98] width 59 height 9
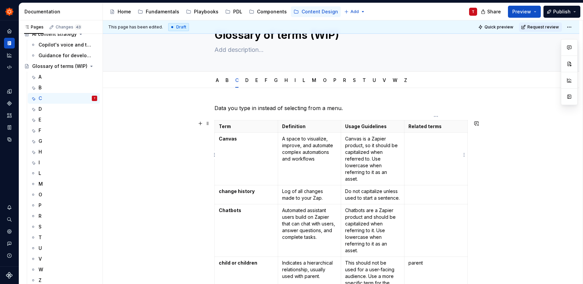
scroll to position [33, 0]
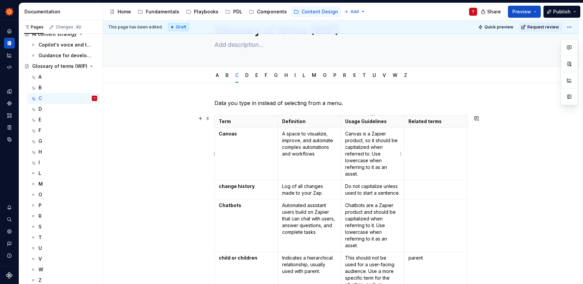
type textarea "*"
click at [369, 177] on p "Canvas is a Zapier product, so it should be capitalized when referred to. Use l…" at bounding box center [372, 154] width 55 height 47
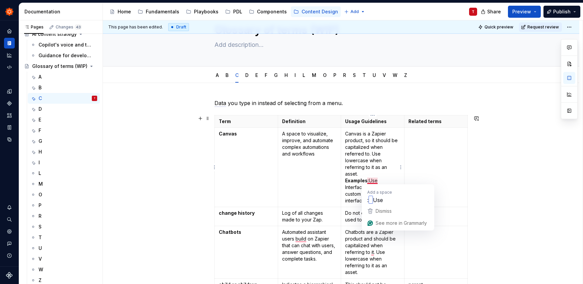
click at [368, 180] on strong "Examples:" at bounding box center [357, 181] width 24 height 6
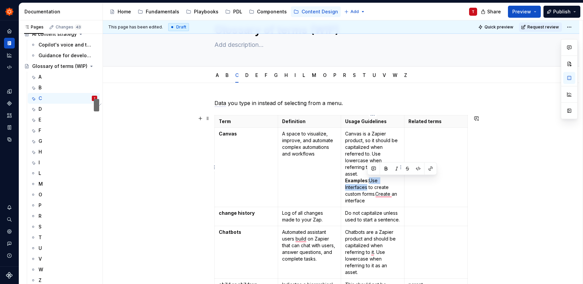
drag, startPoint x: 371, startPoint y: 181, endPoint x: 367, endPoint y: 186, distance: 6.2
click at [367, 186] on p "Canvas is a Zapier product, so it should be capitalized when referred to. Use l…" at bounding box center [372, 168] width 55 height 74
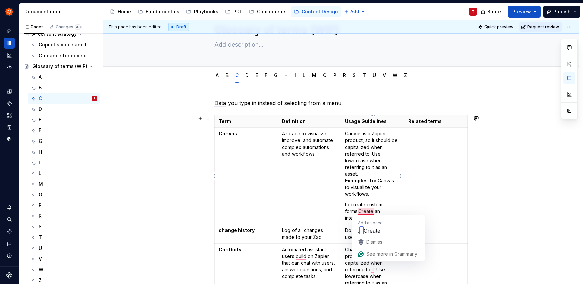
drag, startPoint x: 347, startPoint y: 205, endPoint x: 362, endPoint y: 212, distance: 17.2
click at [362, 212] on p "to create custom forms.Create an interface" at bounding box center [372, 212] width 55 height 20
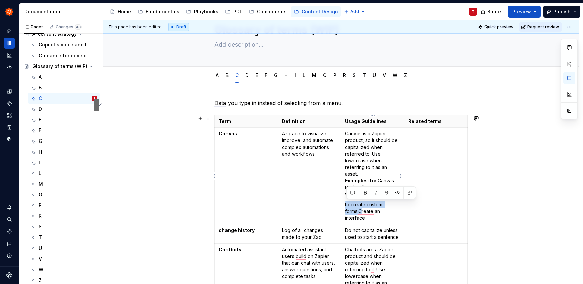
drag, startPoint x: 360, startPoint y: 213, endPoint x: 344, endPoint y: 207, distance: 16.7
click at [344, 207] on td "Canvas is a Zapier product, so it should be capitalized when referred to. Use l…" at bounding box center [372, 176] width 63 height 97
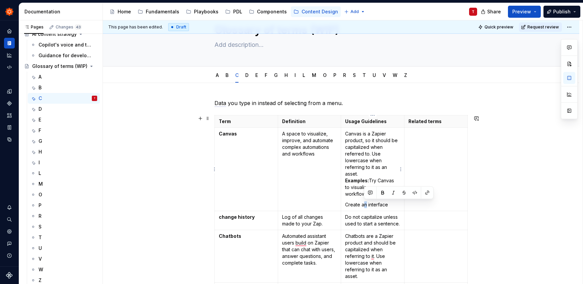
click at [366, 205] on p "Create an interface" at bounding box center [372, 205] width 55 height 7
drag, startPoint x: 391, startPoint y: 205, endPoint x: 361, endPoint y: 204, distance: 29.2
click at [361, 204] on p "Create a interface" at bounding box center [372, 205] width 55 height 7
click at [446, 199] on td "To enrich screen reader interactions, please activate Accessibility in Grammarl…" at bounding box center [435, 169] width 63 height 83
click at [51, 163] on div "I" at bounding box center [68, 162] width 59 height 9
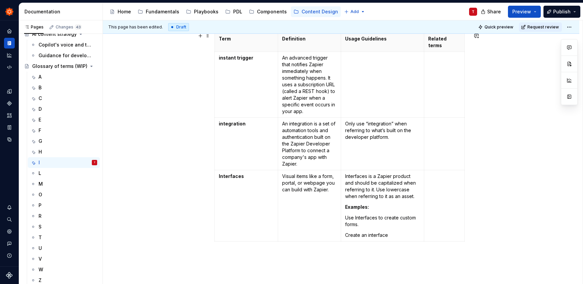
scroll to position [104, 0]
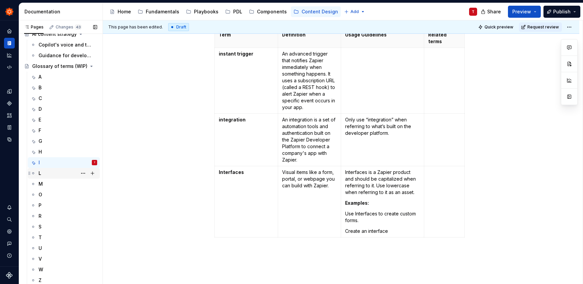
click at [53, 171] on div "L" at bounding box center [68, 173] width 59 height 9
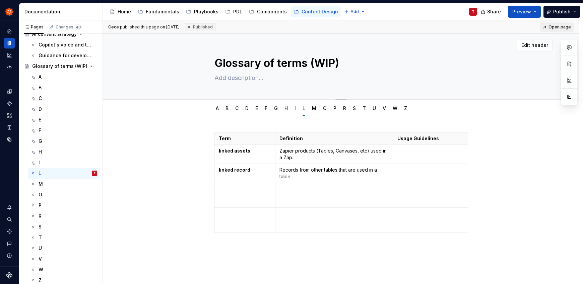
type textarea "*"
